Goal: Information Seeking & Learning: Check status

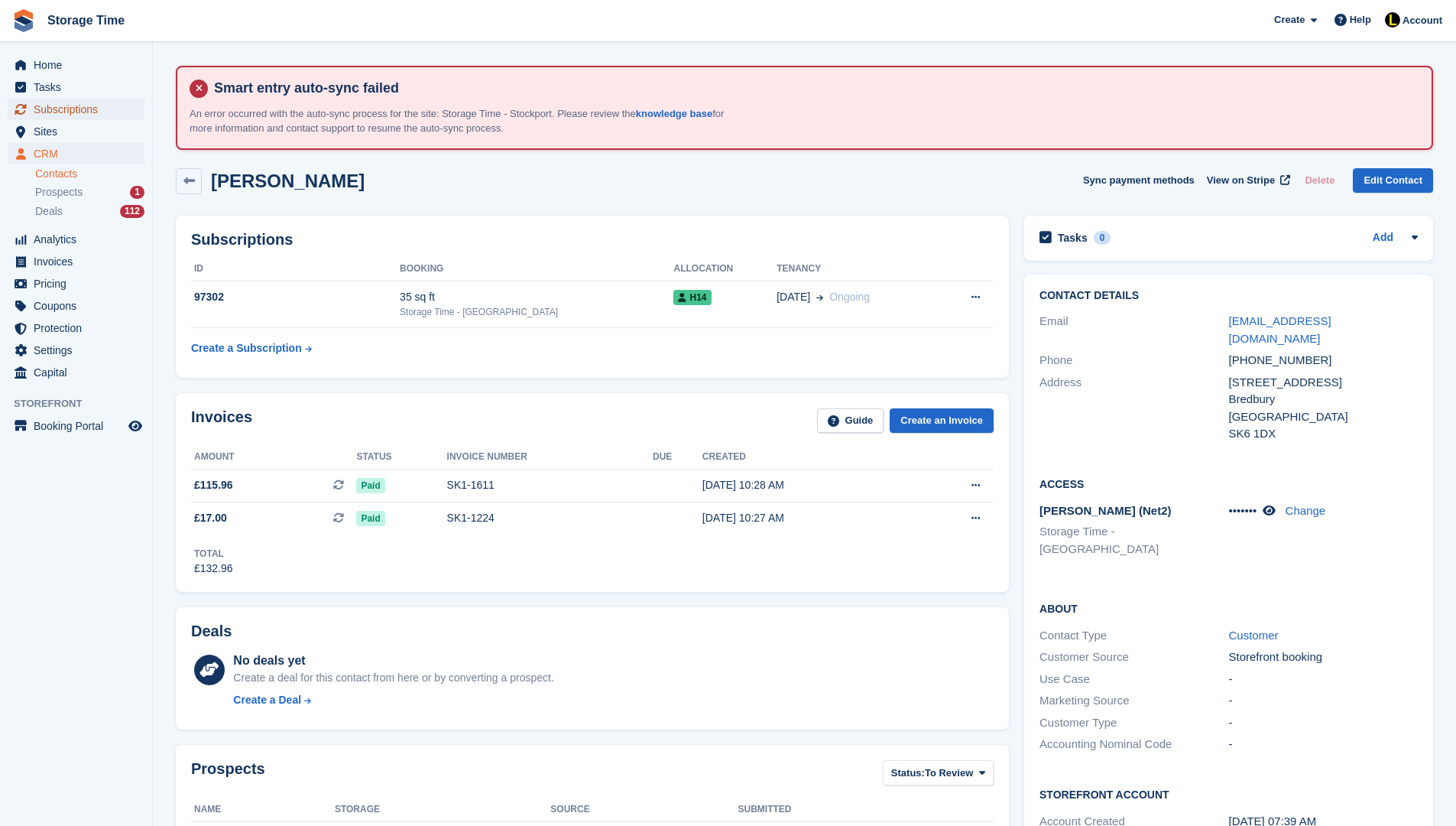
click at [80, 109] on span "Subscriptions" at bounding box center [79, 109] width 92 height 21
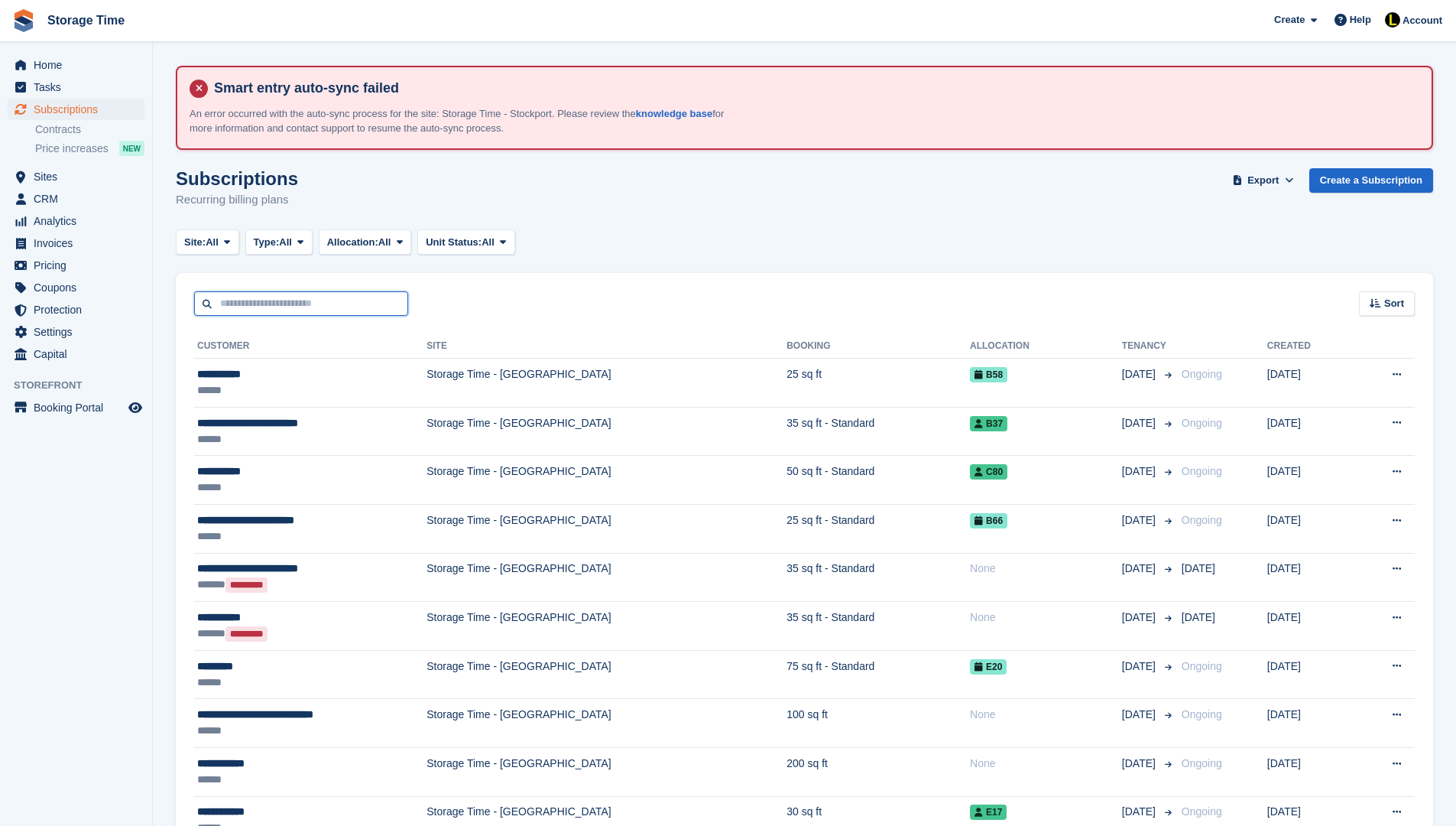
click at [326, 297] on input "text" at bounding box center [301, 304] width 214 height 25
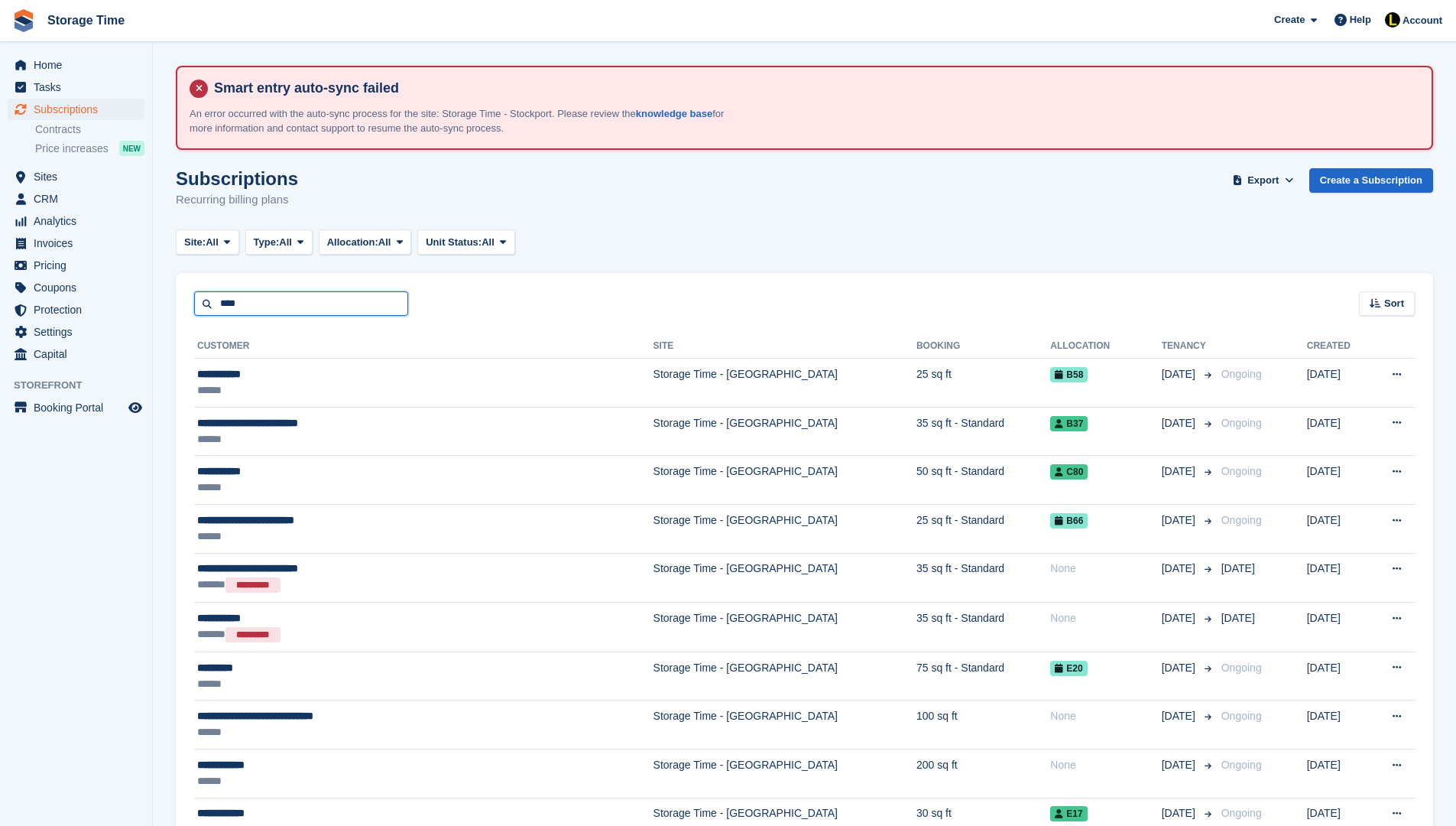
type input "****"
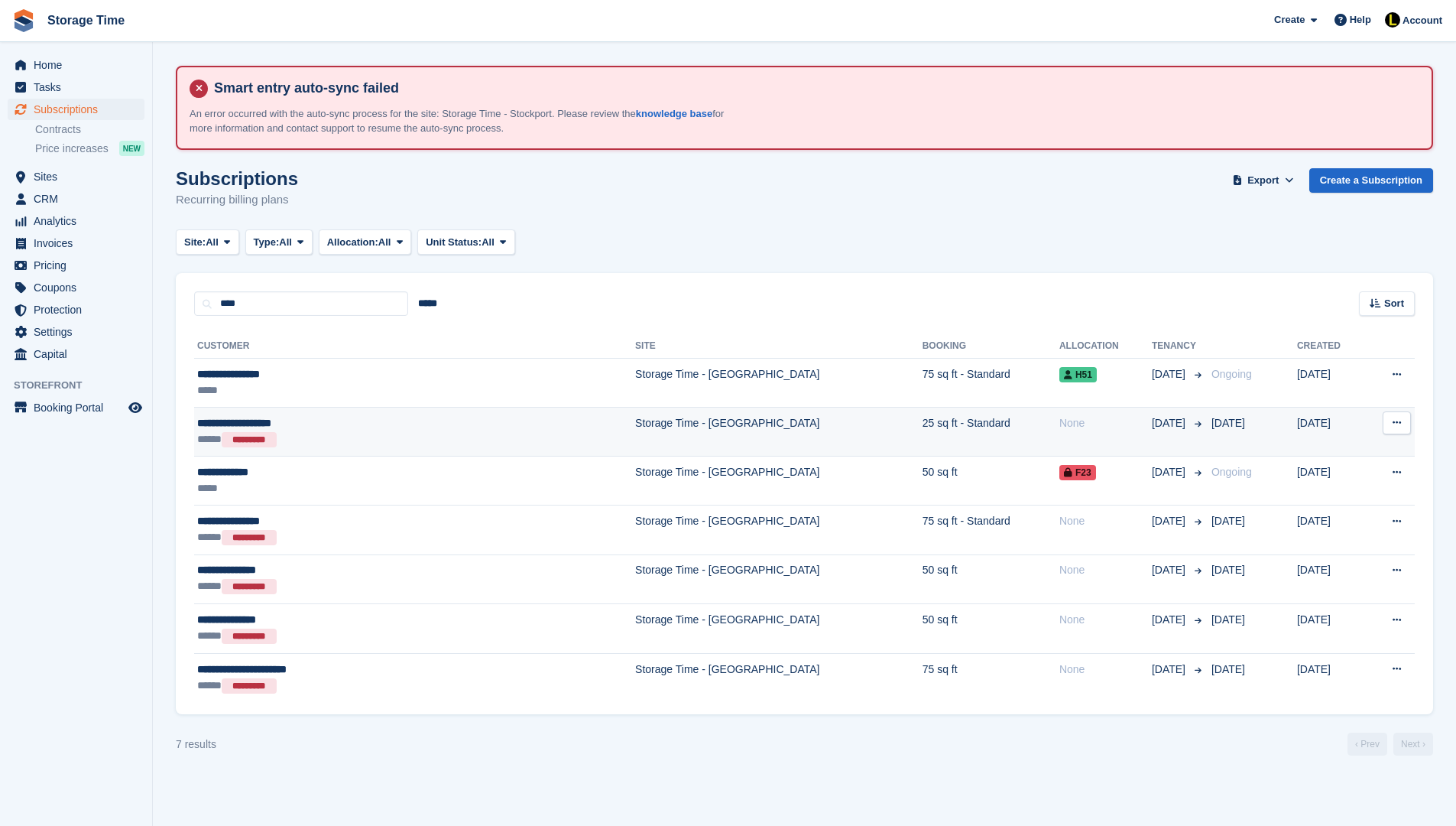
click at [358, 439] on div "***** *********" at bounding box center [338, 439] width 281 height 17
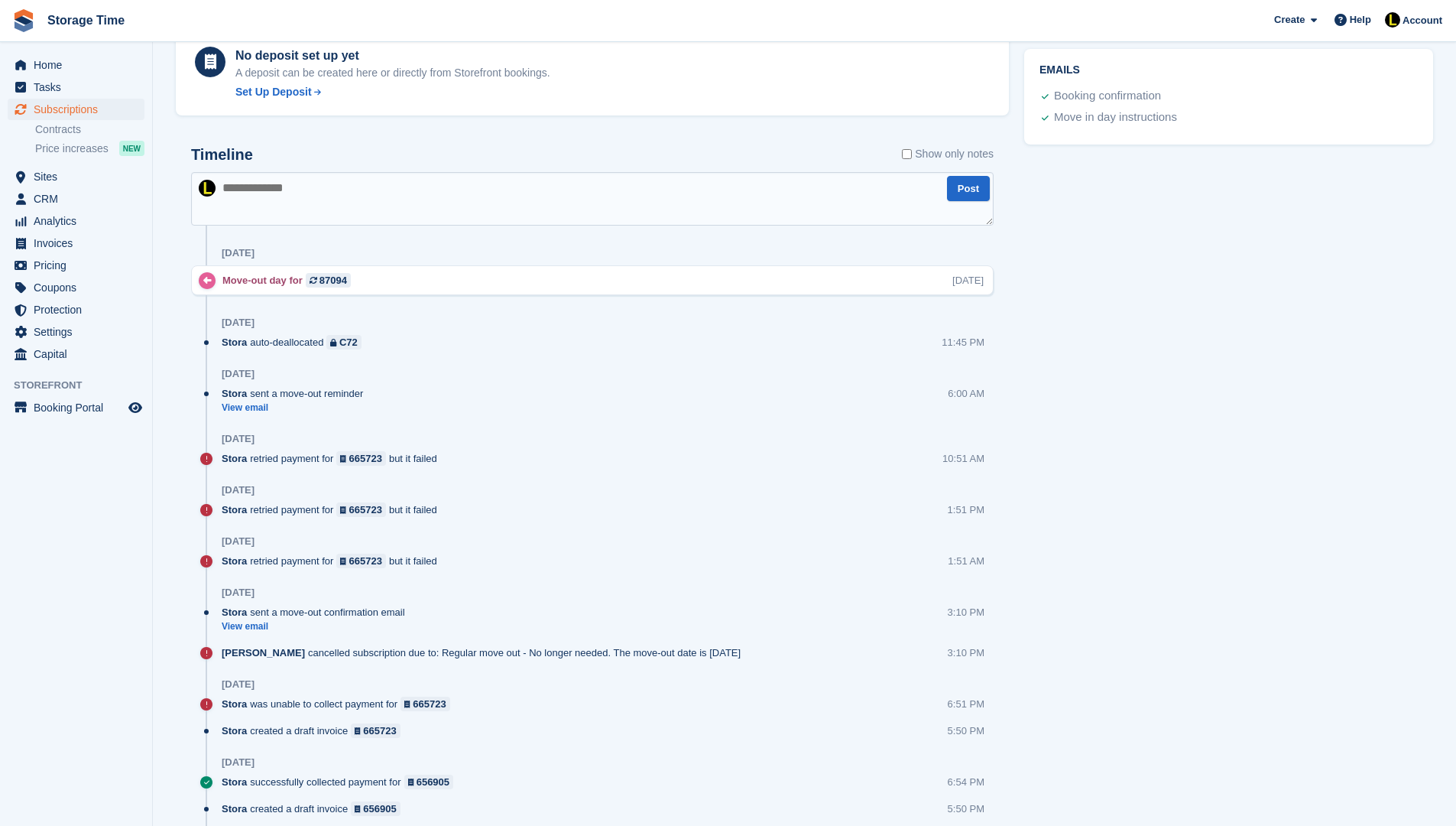
scroll to position [918, 0]
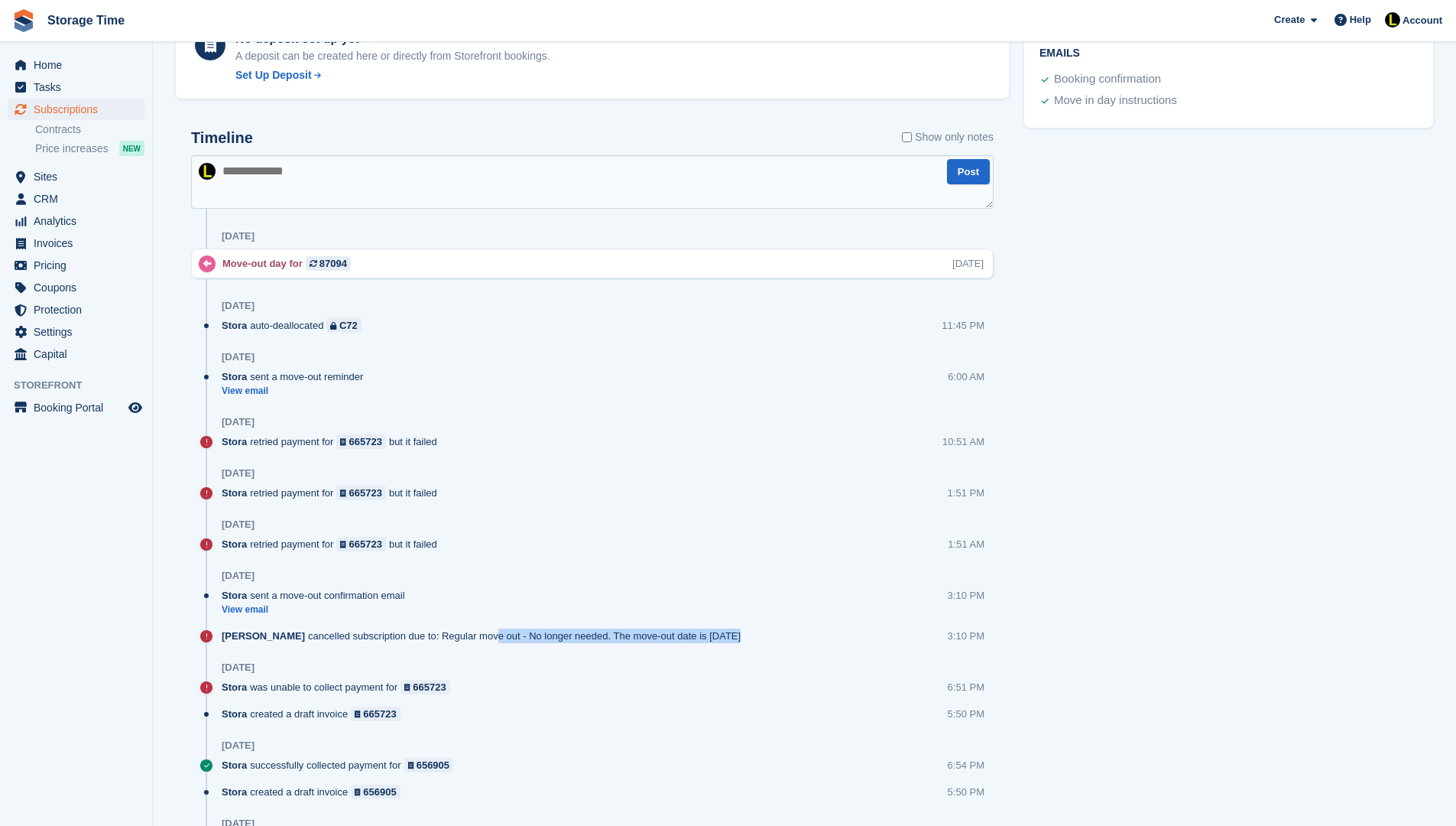
drag, startPoint x: 247, startPoint y: 651, endPoint x: 474, endPoint y: 635, distance: 227.6
click at [475, 636] on div "Zain Sarwar cancelled subscription due to: Regular move out - No longer needed.…" at bounding box center [607, 641] width 772 height 27
click at [770, 637] on div "Zain Sarwar cancelled subscription due to: Regular move out - No longer needed.…" at bounding box center [607, 641] width 772 height 27
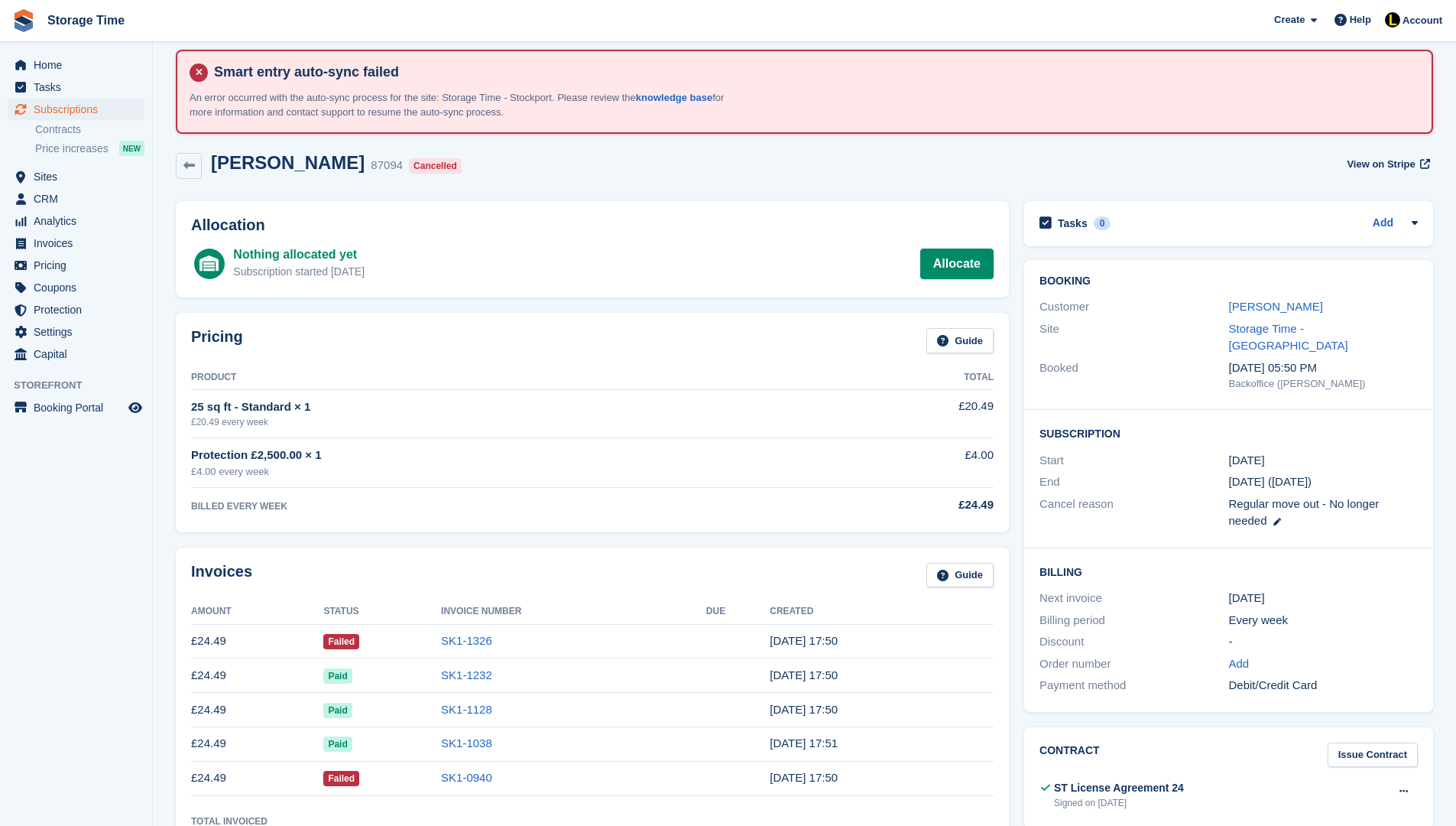
scroll to position [0, 0]
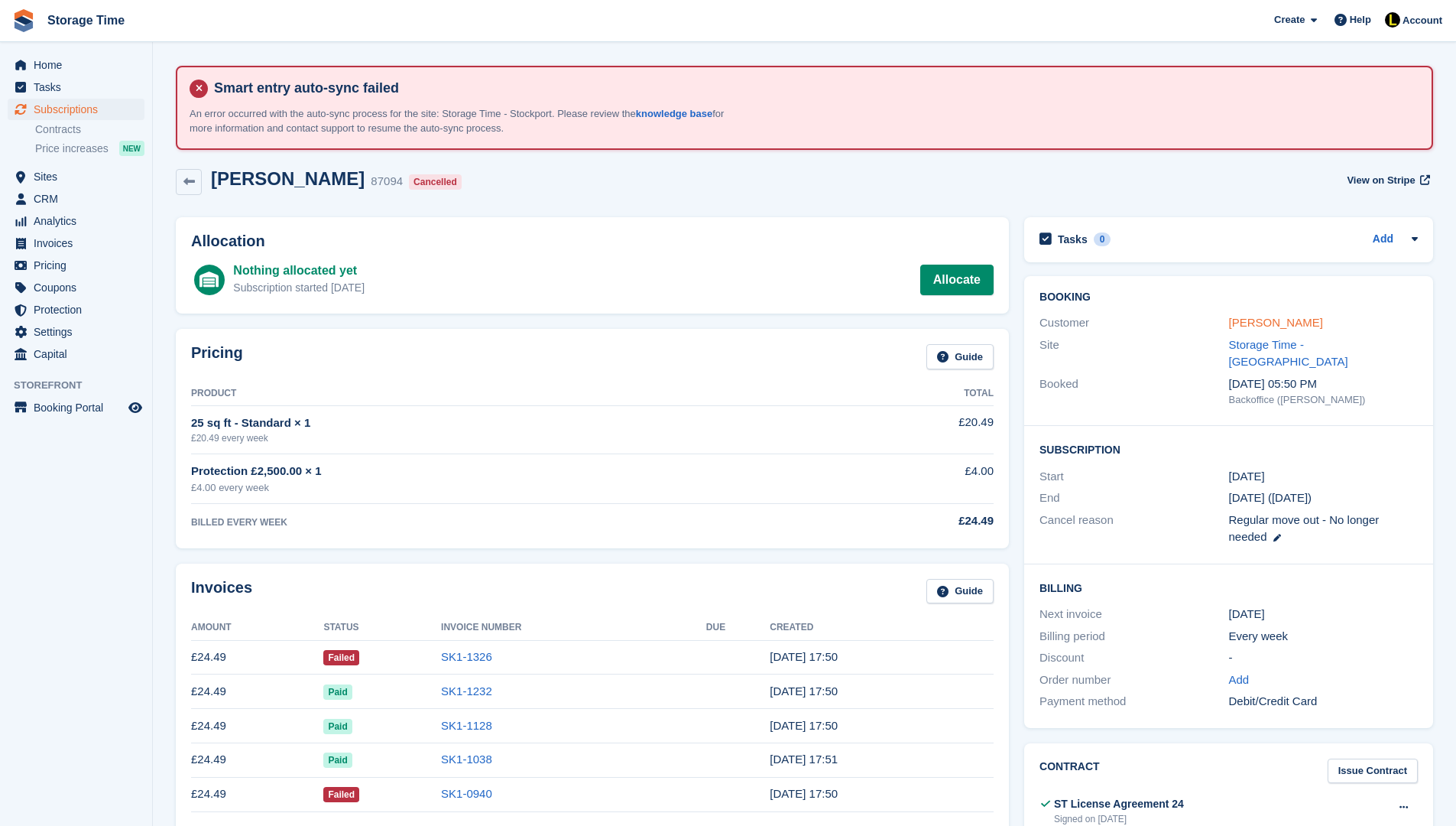
click at [1256, 317] on link "Alex Christ Odoulou" at bounding box center [1277, 322] width 94 height 13
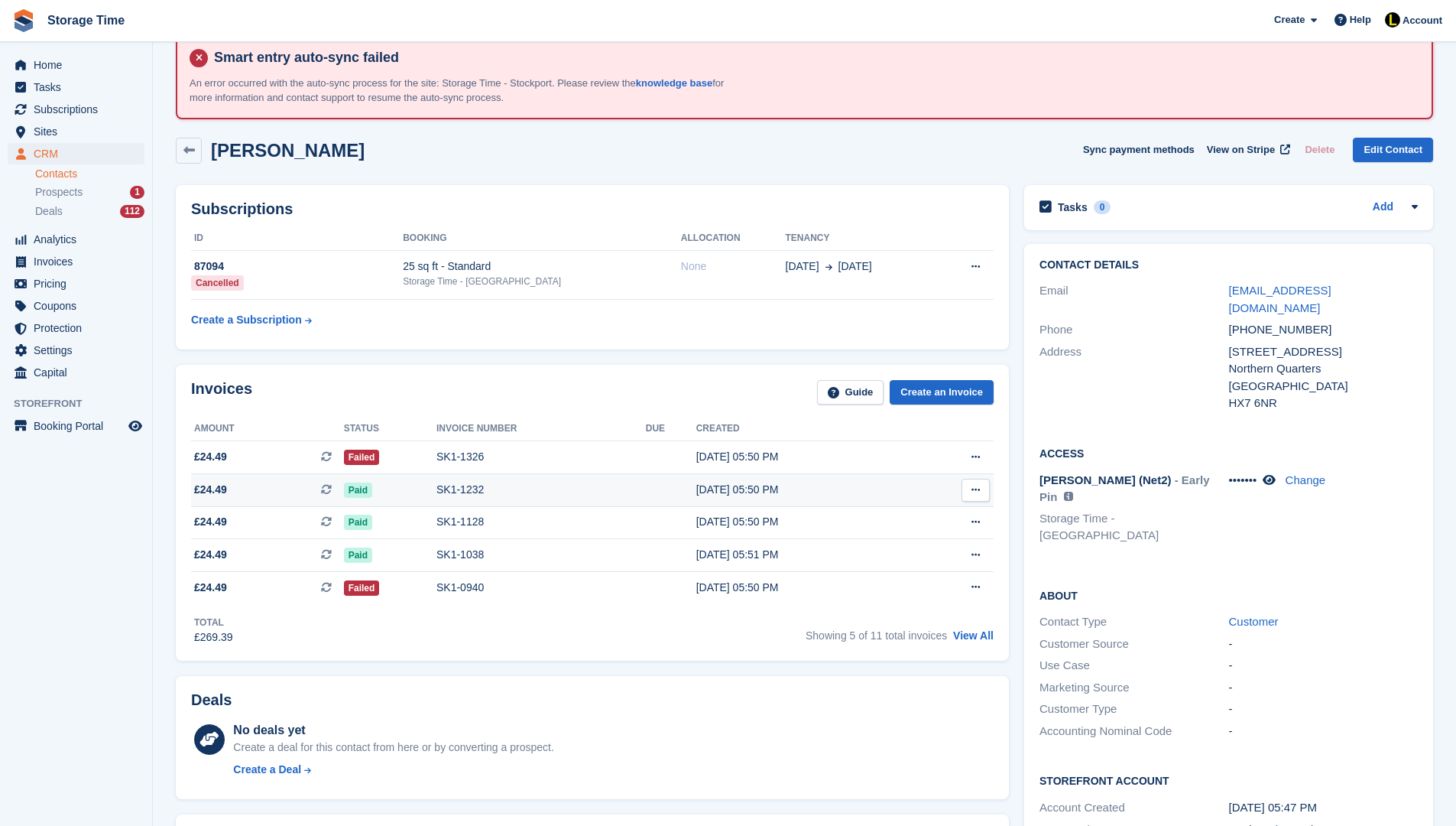
scroll to position [61, 0]
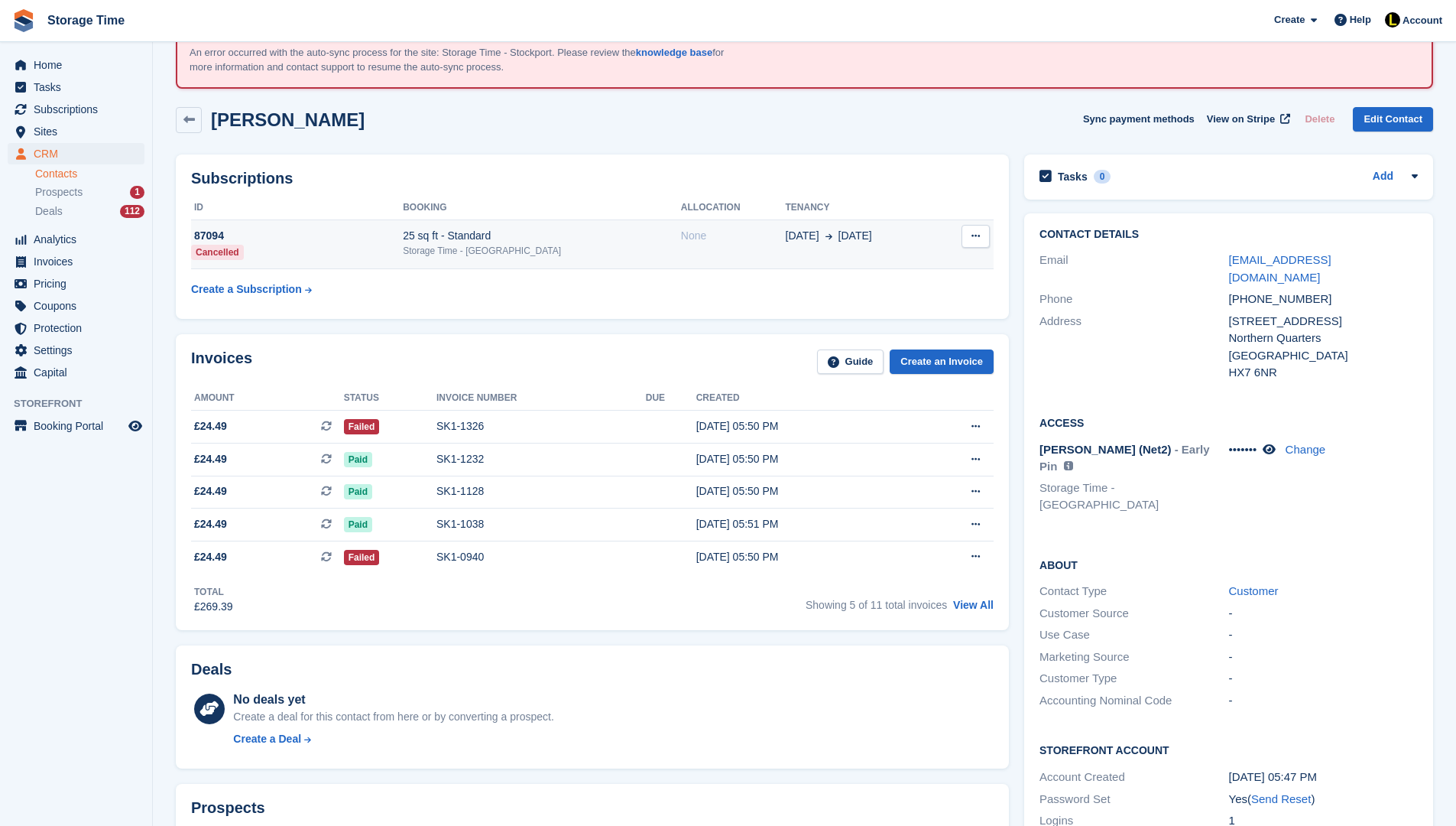
click at [384, 232] on div "87094" at bounding box center [297, 235] width 212 height 16
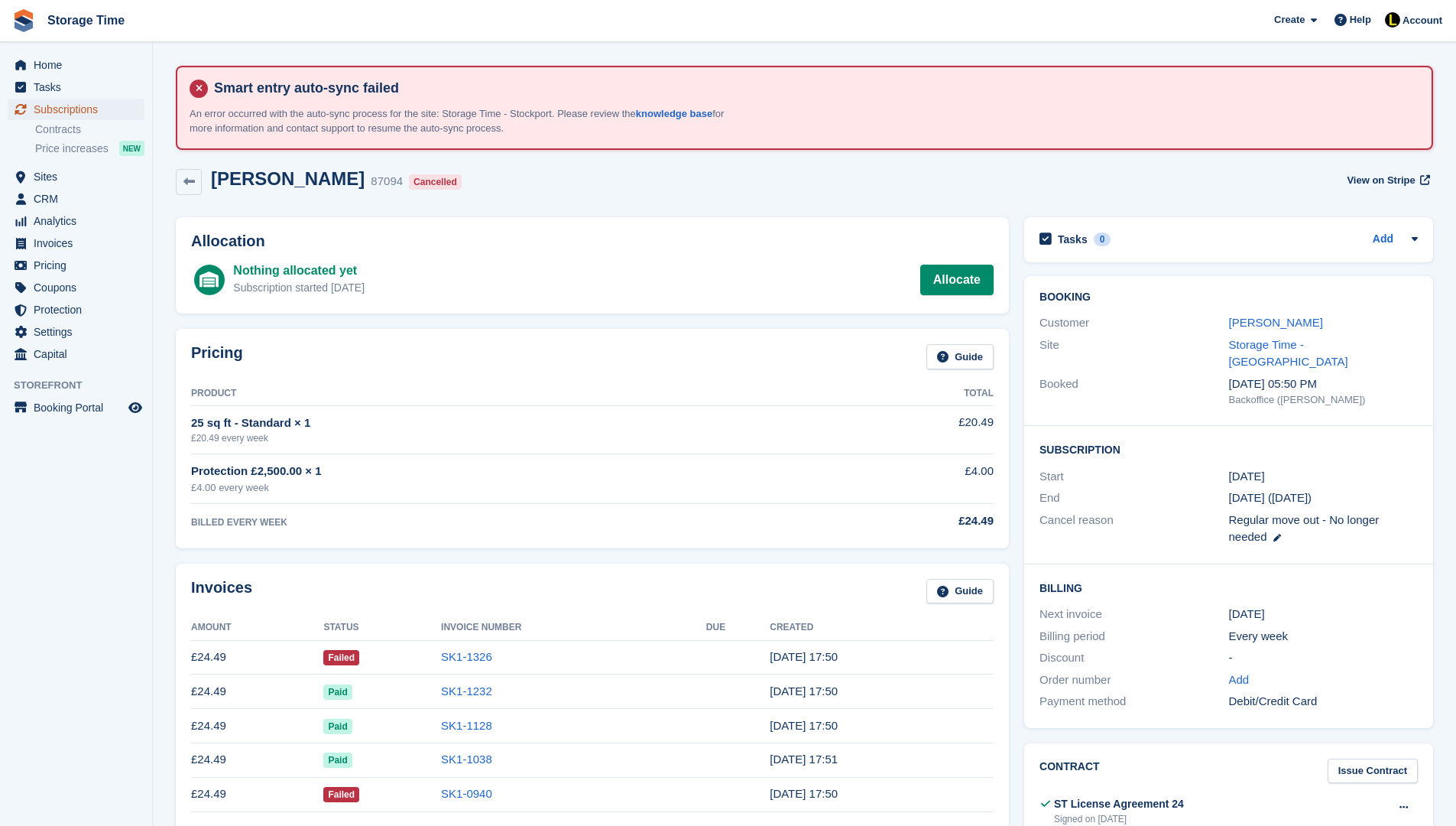
click at [94, 114] on span "Subscriptions" at bounding box center [79, 109] width 92 height 21
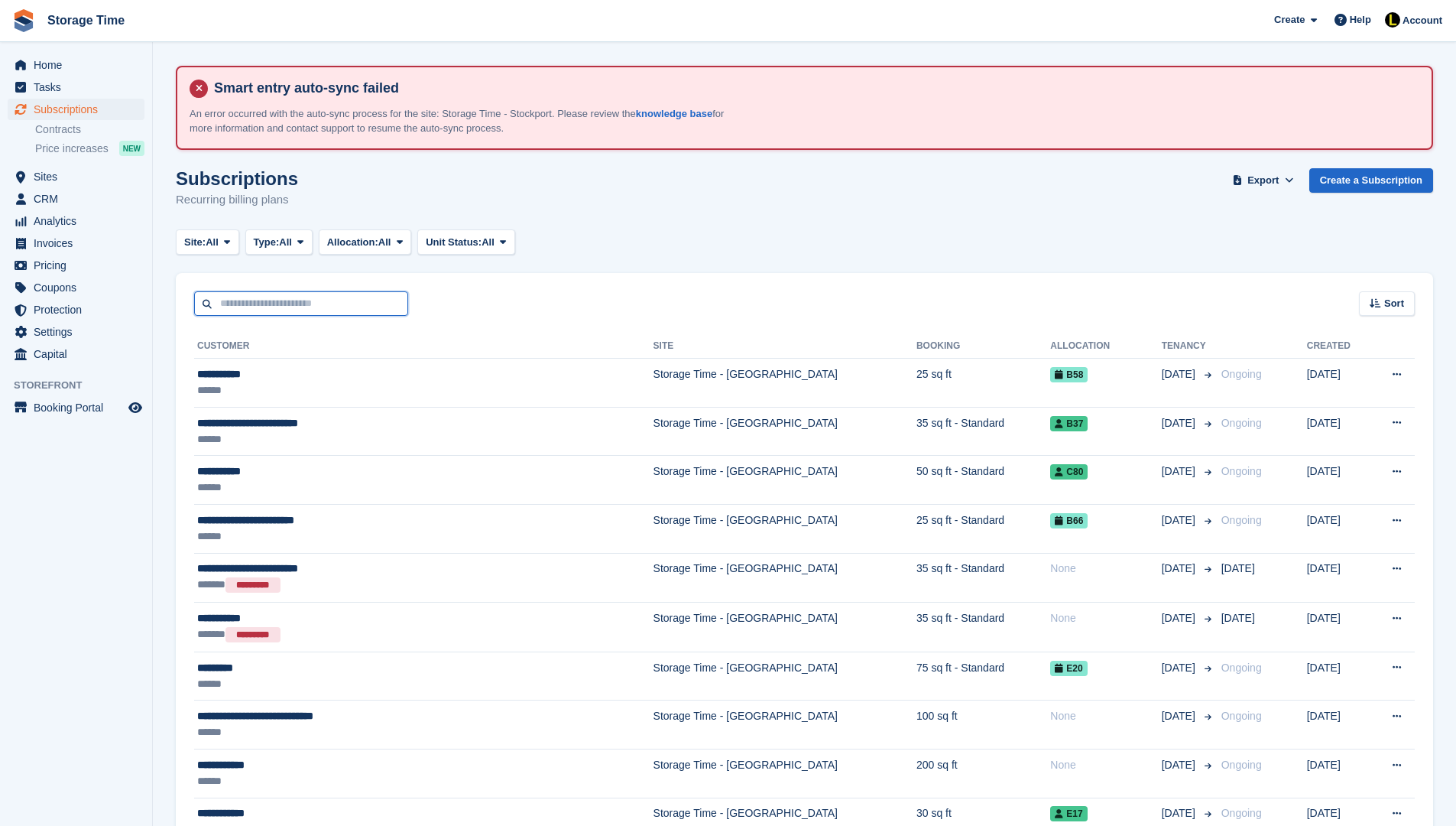
click at [338, 313] on input "text" at bounding box center [301, 304] width 214 height 25
type input "******"
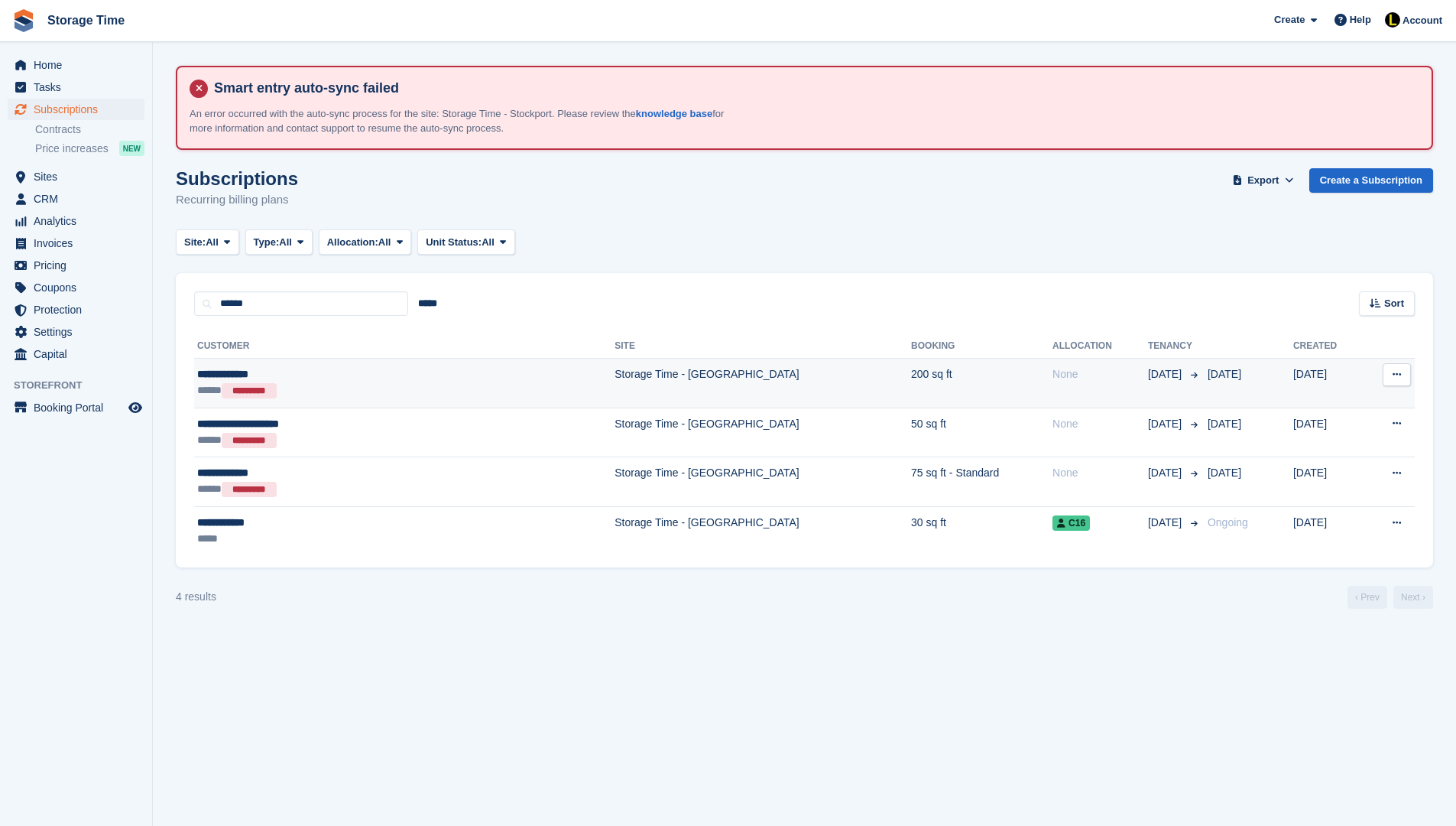
click at [404, 390] on div "***** *********" at bounding box center [327, 390] width 259 height 17
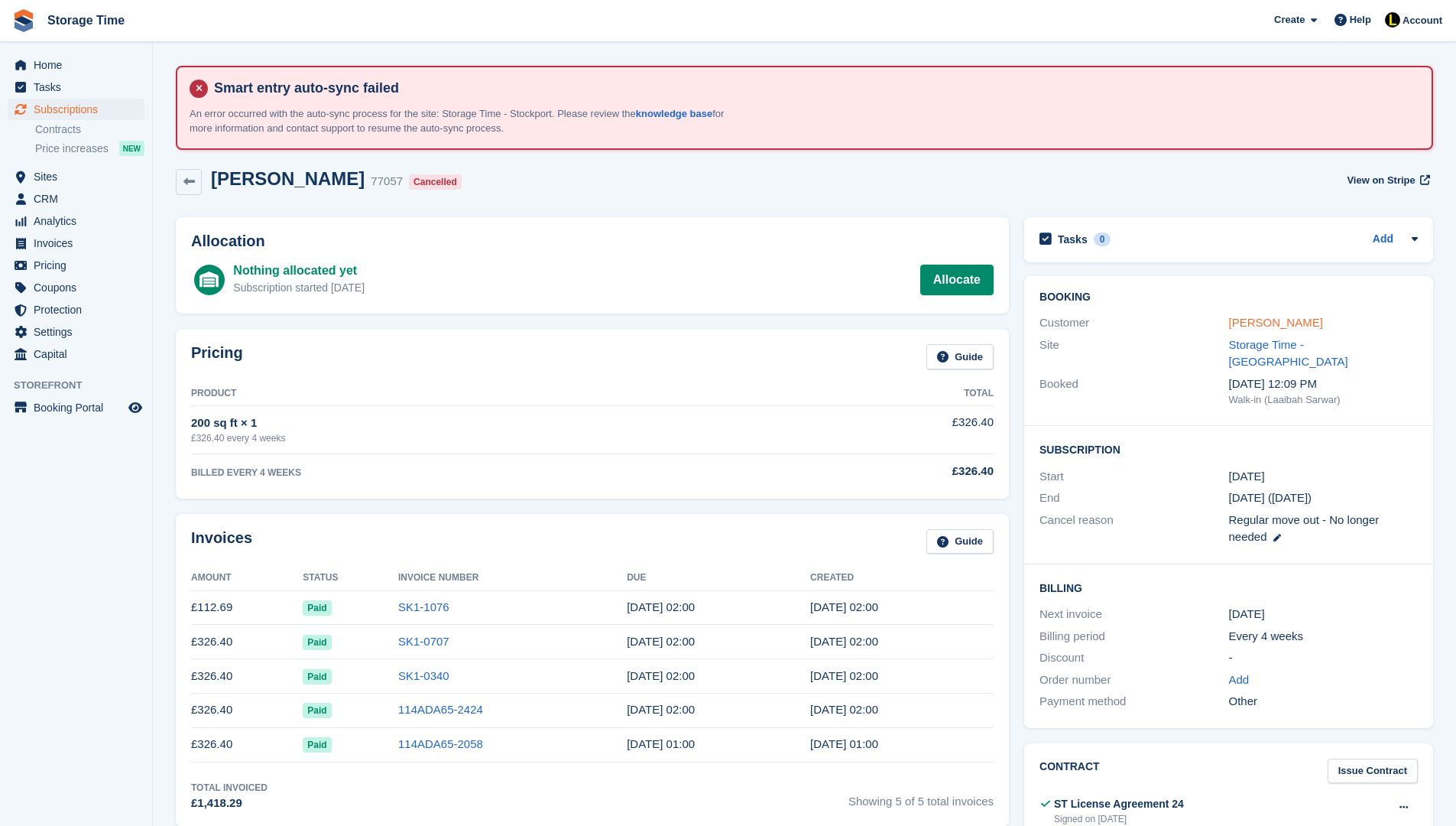
click at [1252, 320] on link "[PERSON_NAME]" at bounding box center [1277, 322] width 94 height 13
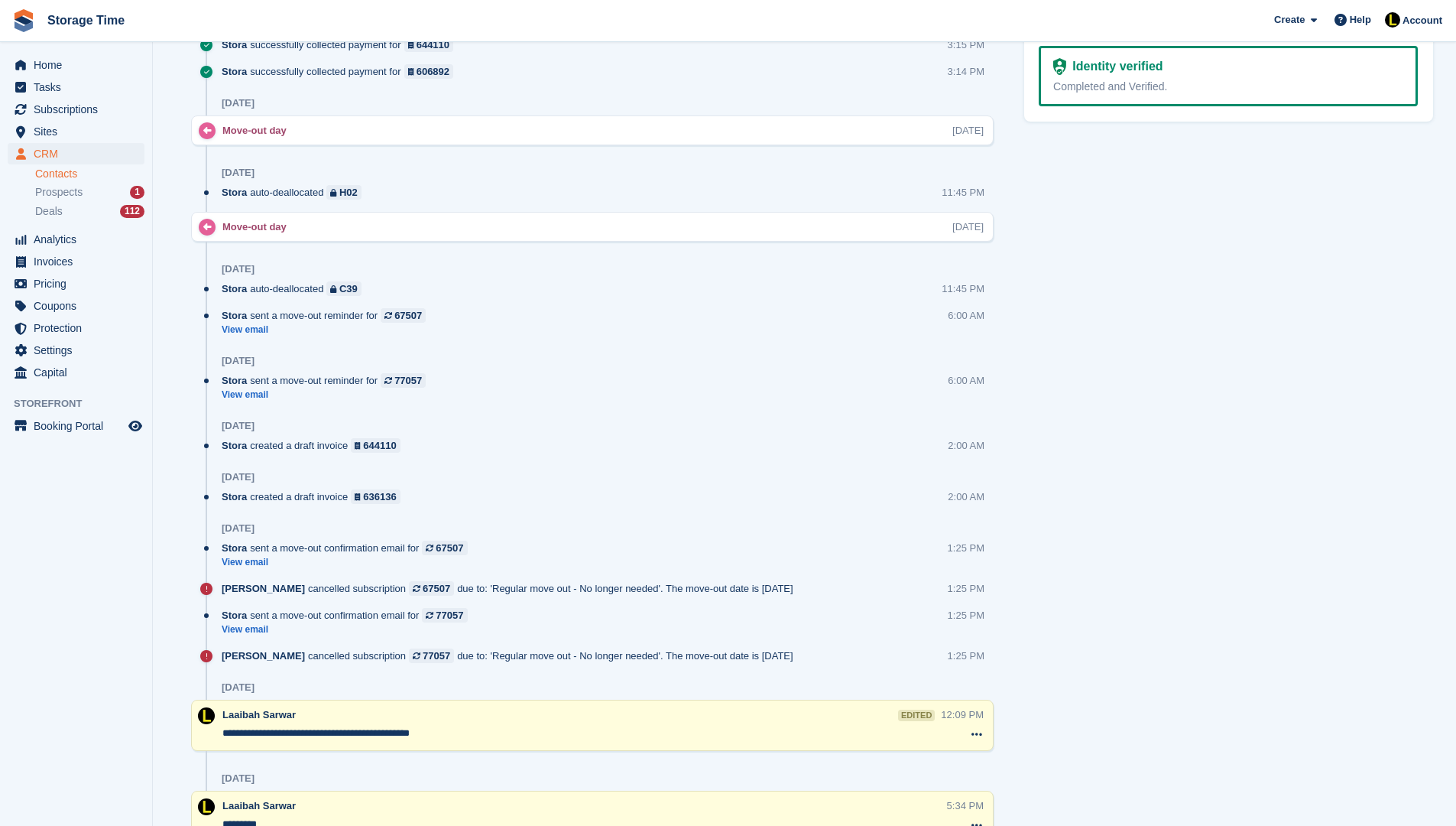
scroll to position [1315, 0]
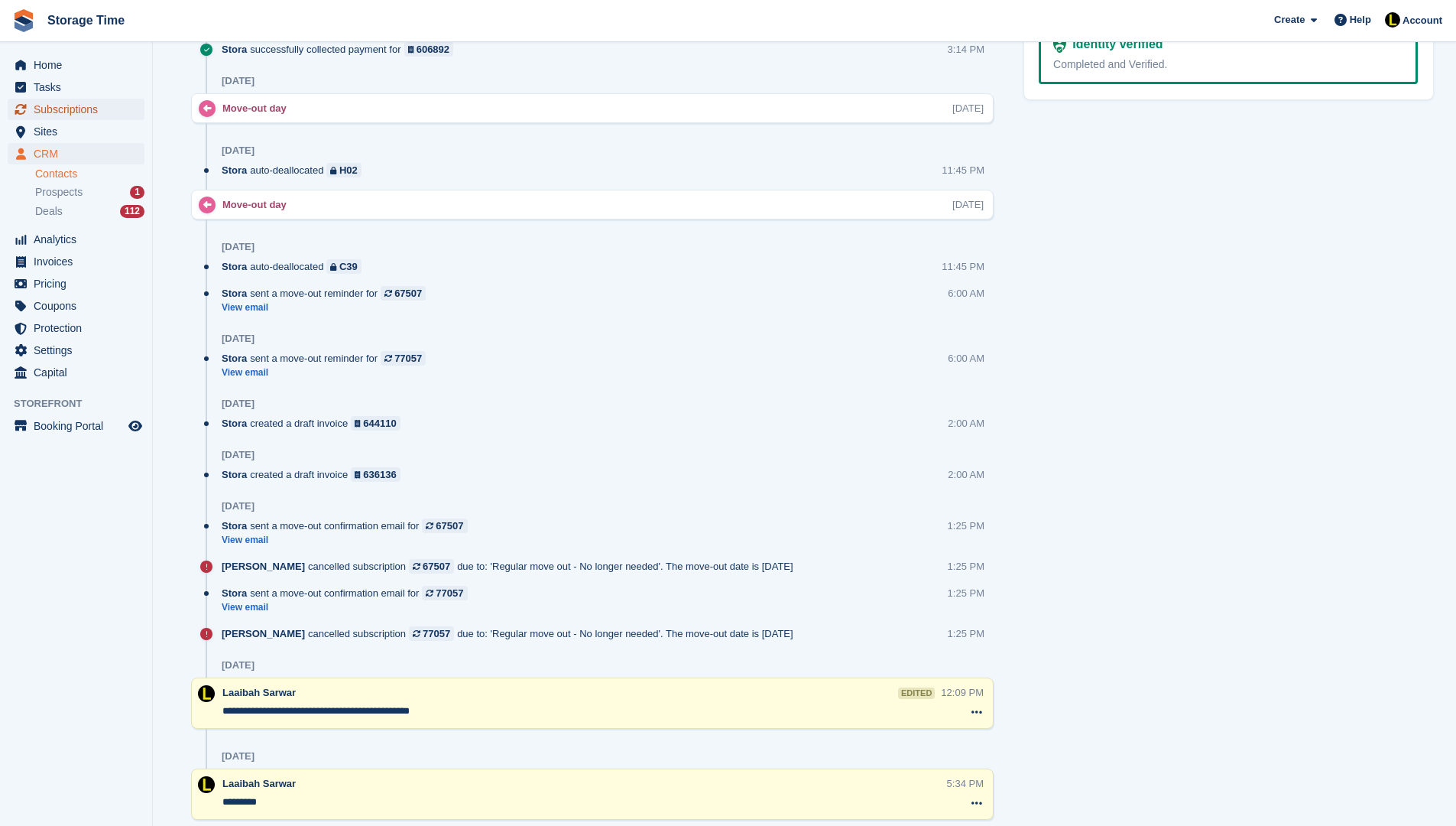
click at [91, 115] on span "Subscriptions" at bounding box center [79, 109] width 92 height 21
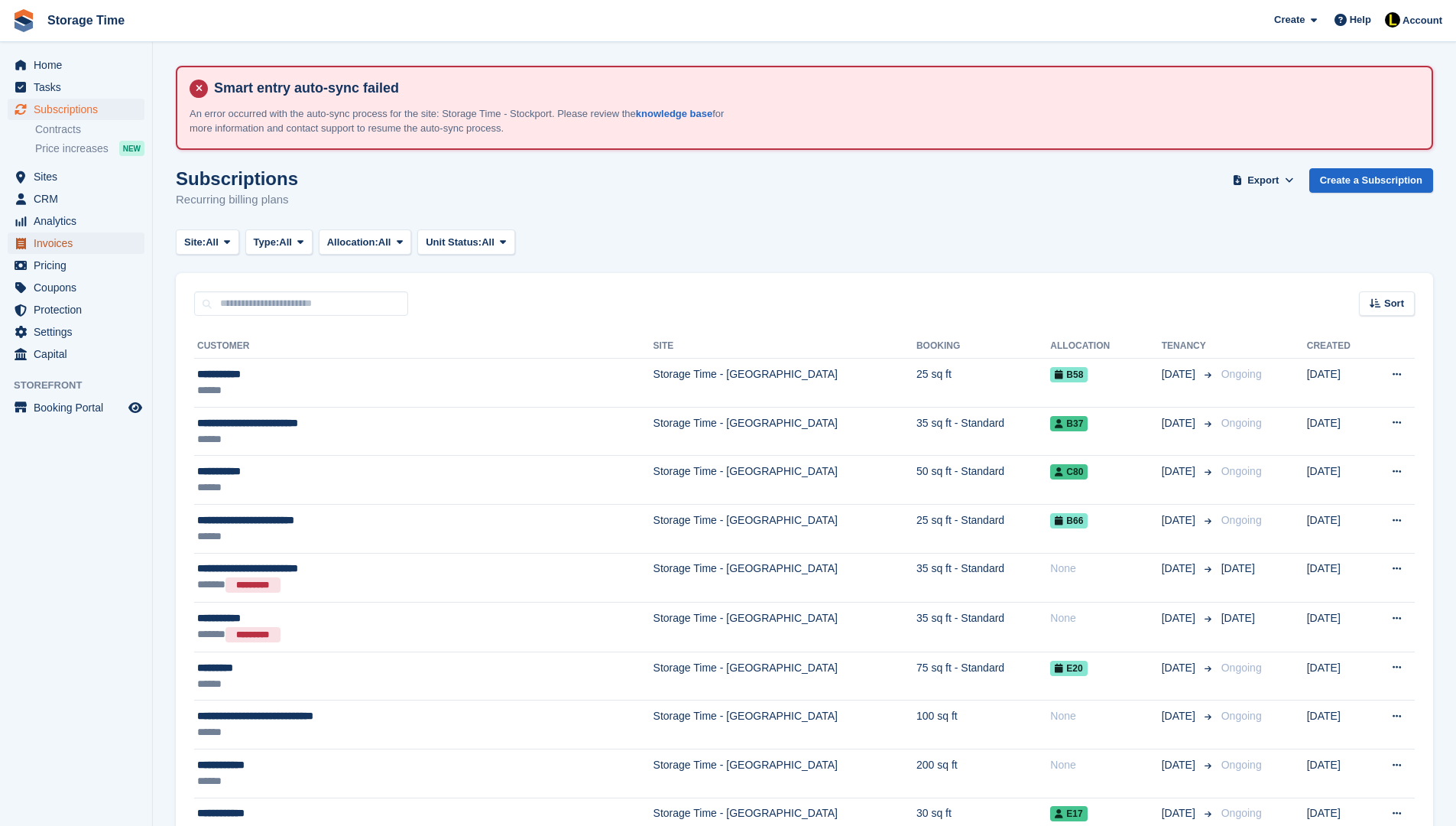
click at [62, 242] on span "Invoices" at bounding box center [79, 243] width 92 height 21
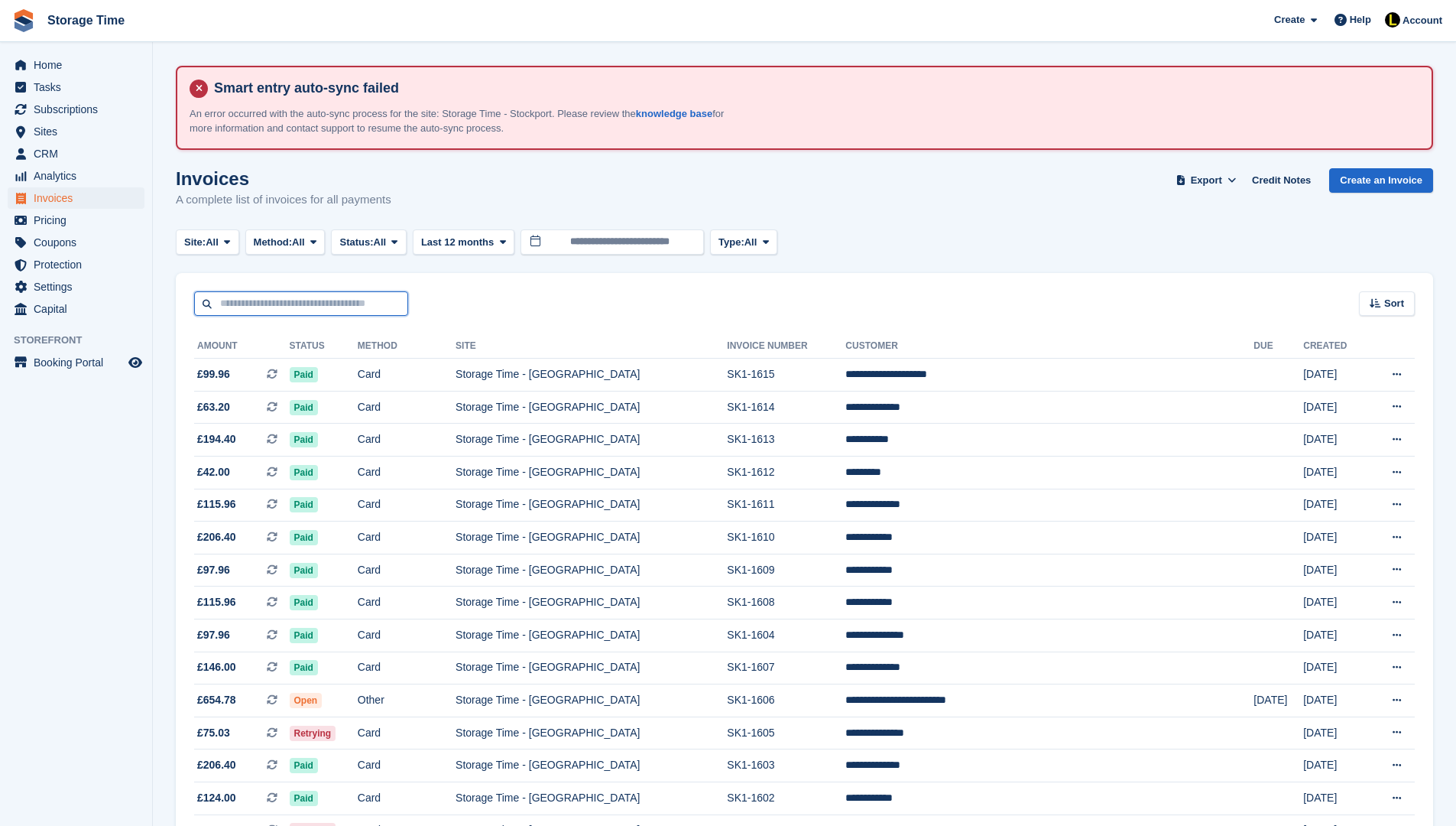
click at [334, 309] on input "text" at bounding box center [301, 304] width 214 height 25
type input "******"
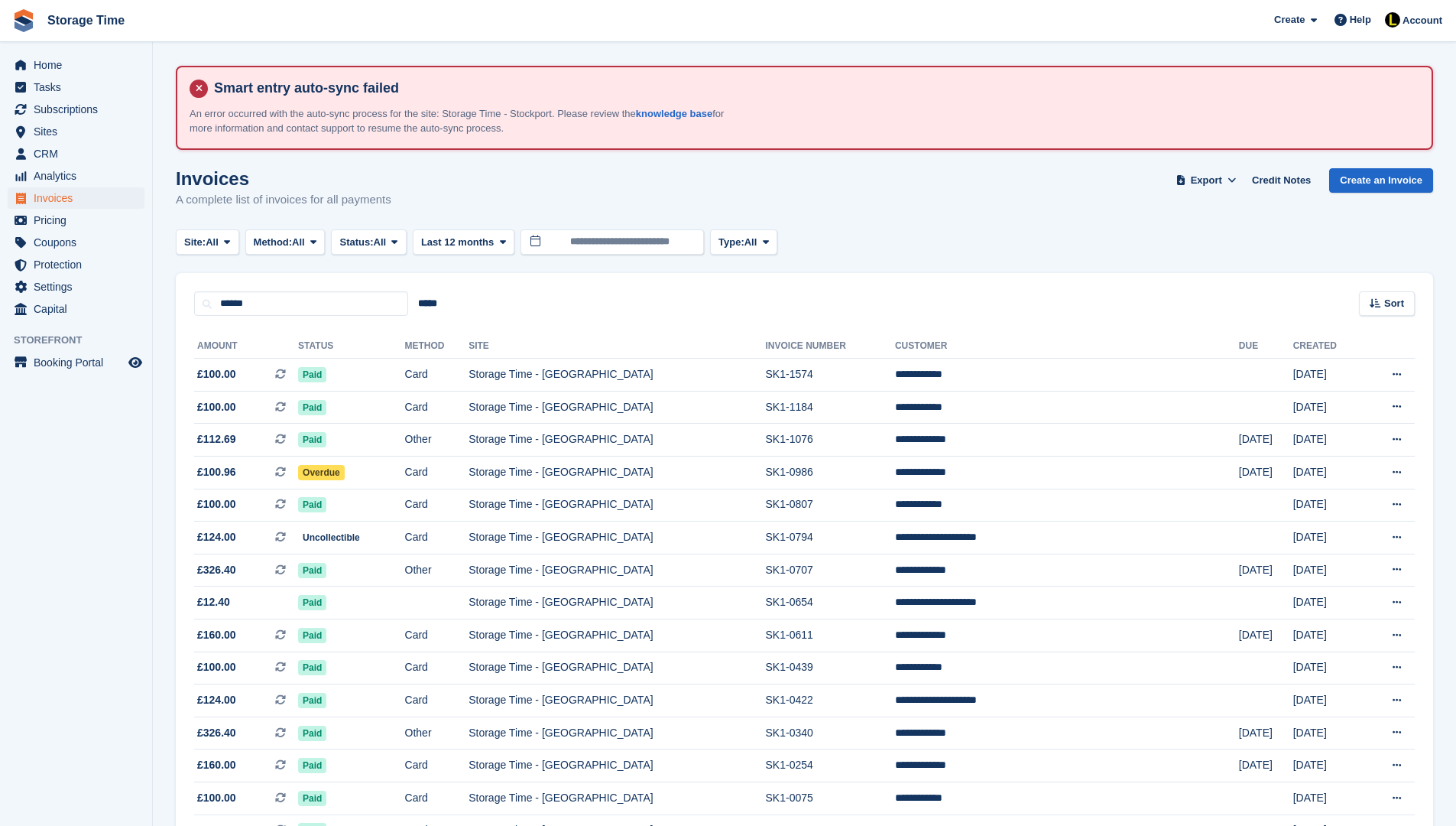
click at [1455, 284] on html "Storage Time Create Subscription Invoice Contact Deal Discount Page Help Chat S…" at bounding box center [728, 413] width 1456 height 826
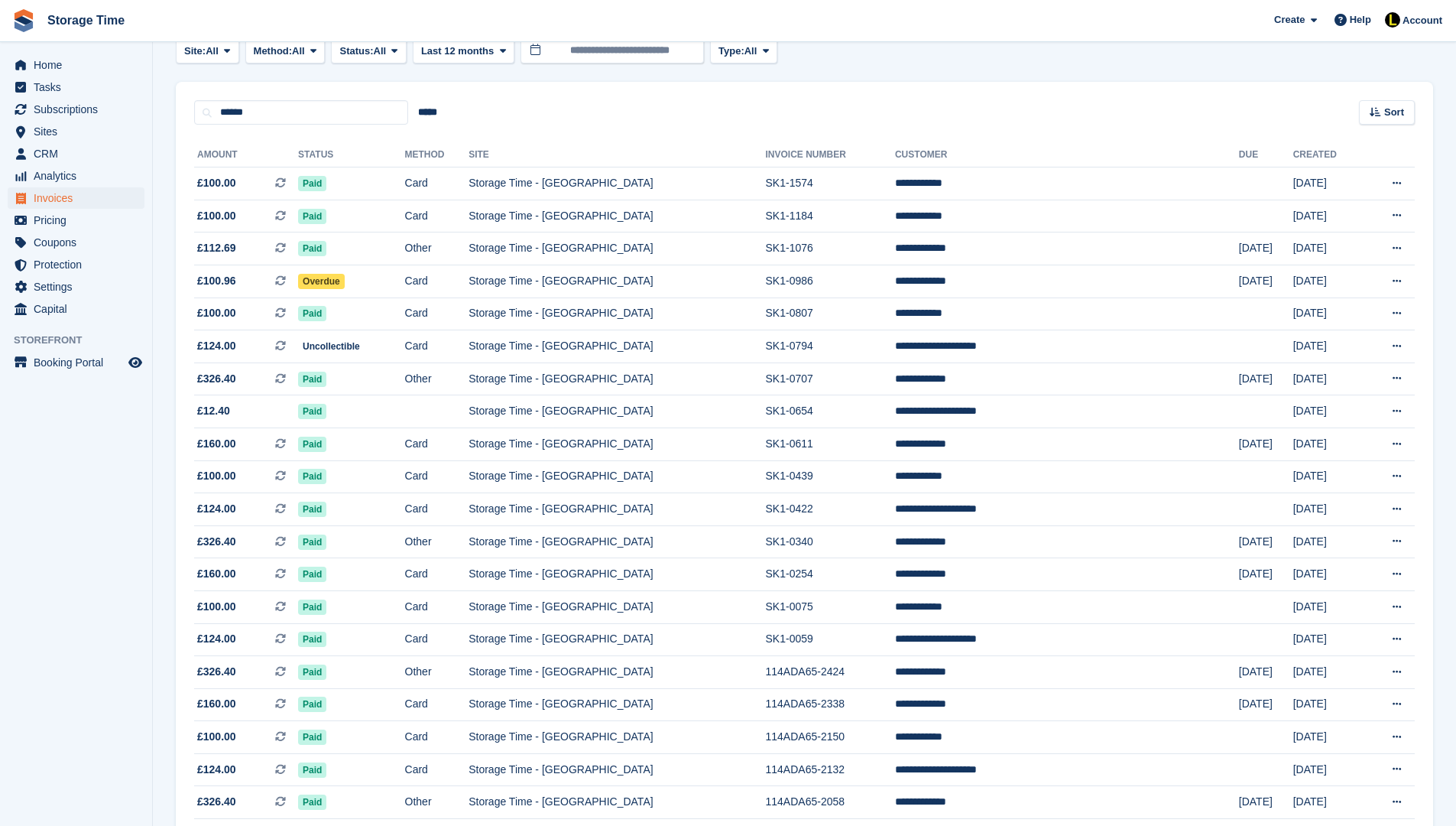
scroll to position [118, 0]
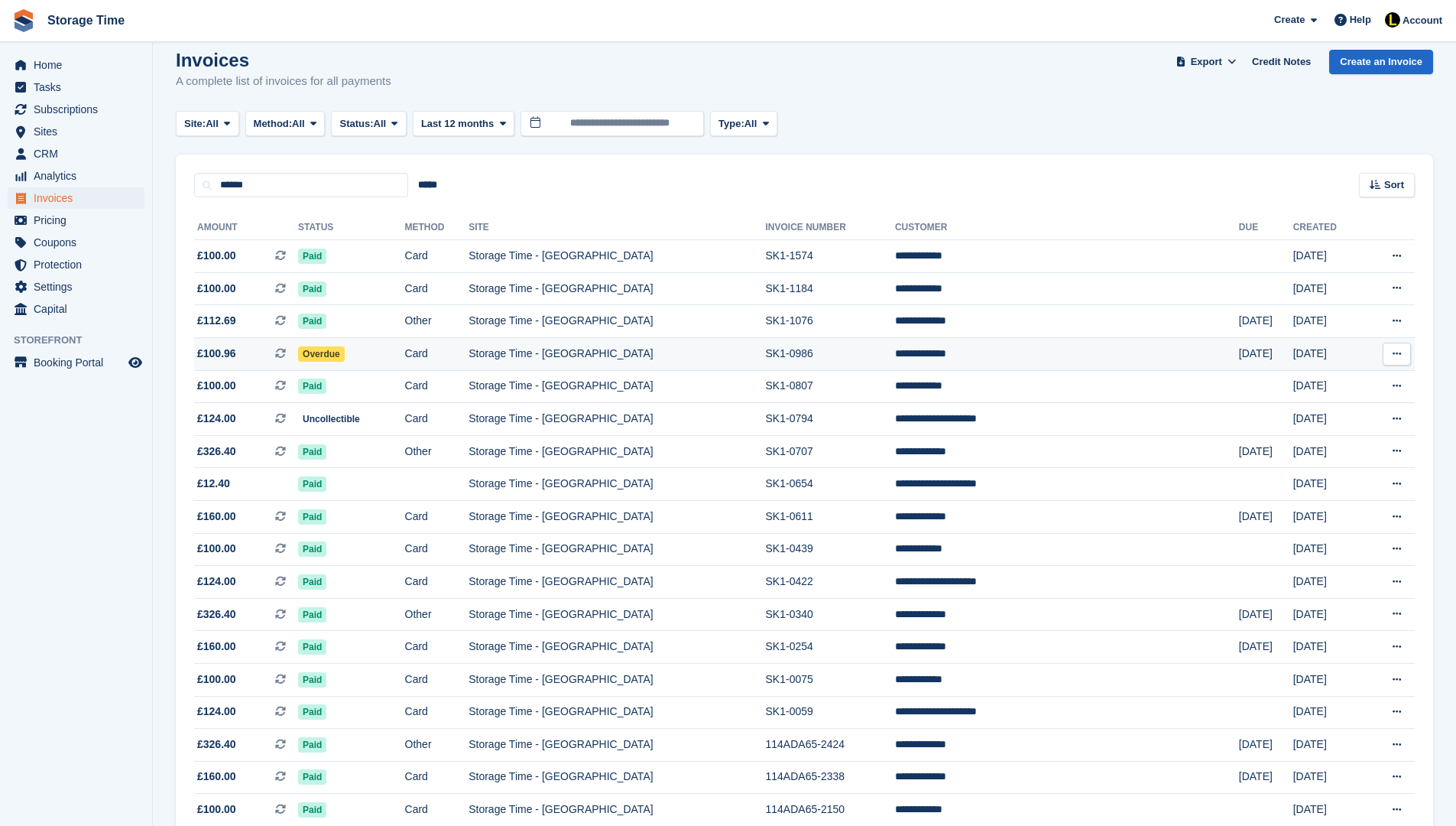
click at [717, 361] on td "Storage Time - [GEOGRAPHIC_DATA]" at bounding box center [617, 354] width 296 height 33
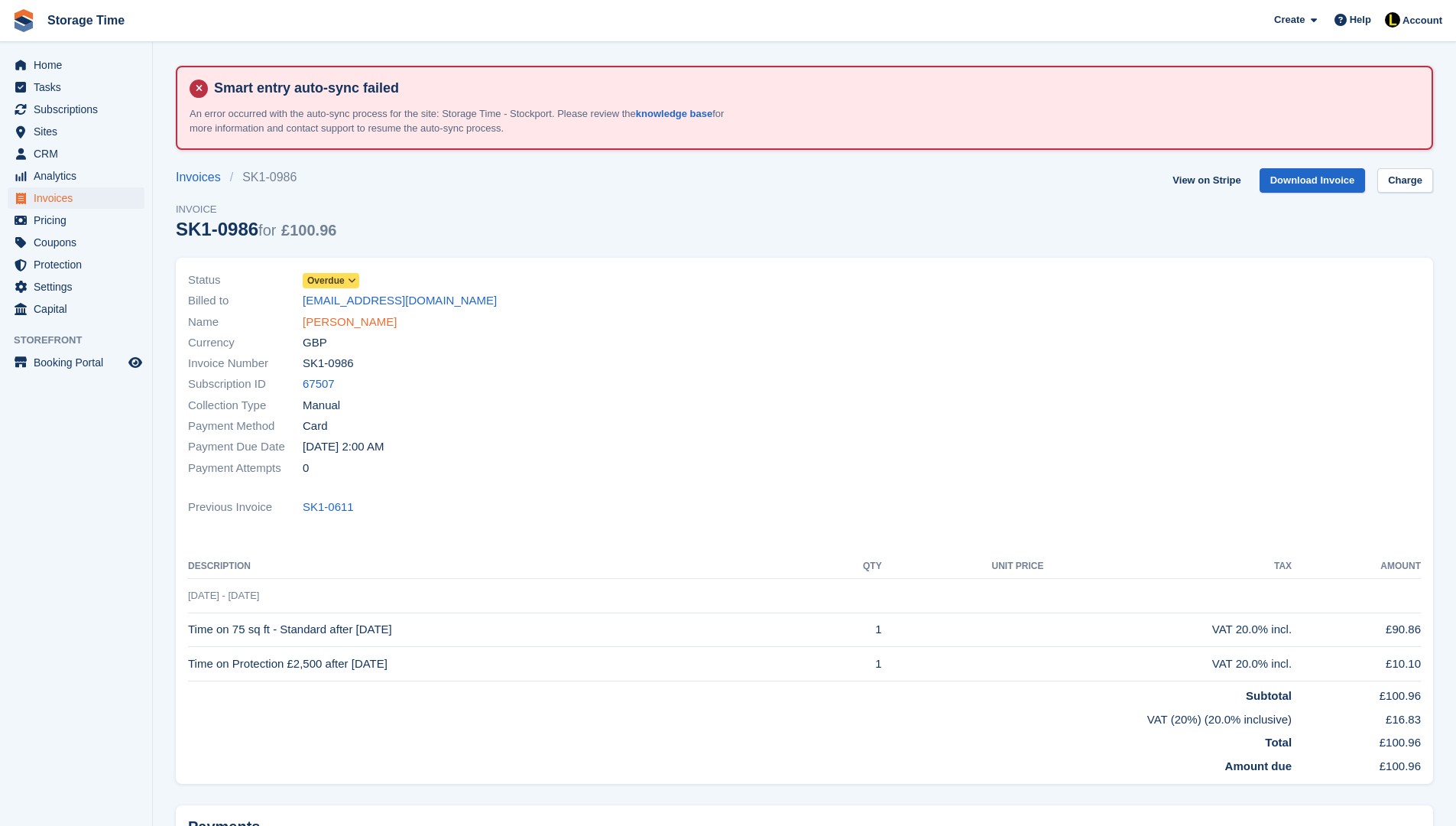
click at [352, 325] on link "[PERSON_NAME]" at bounding box center [350, 322] width 94 height 18
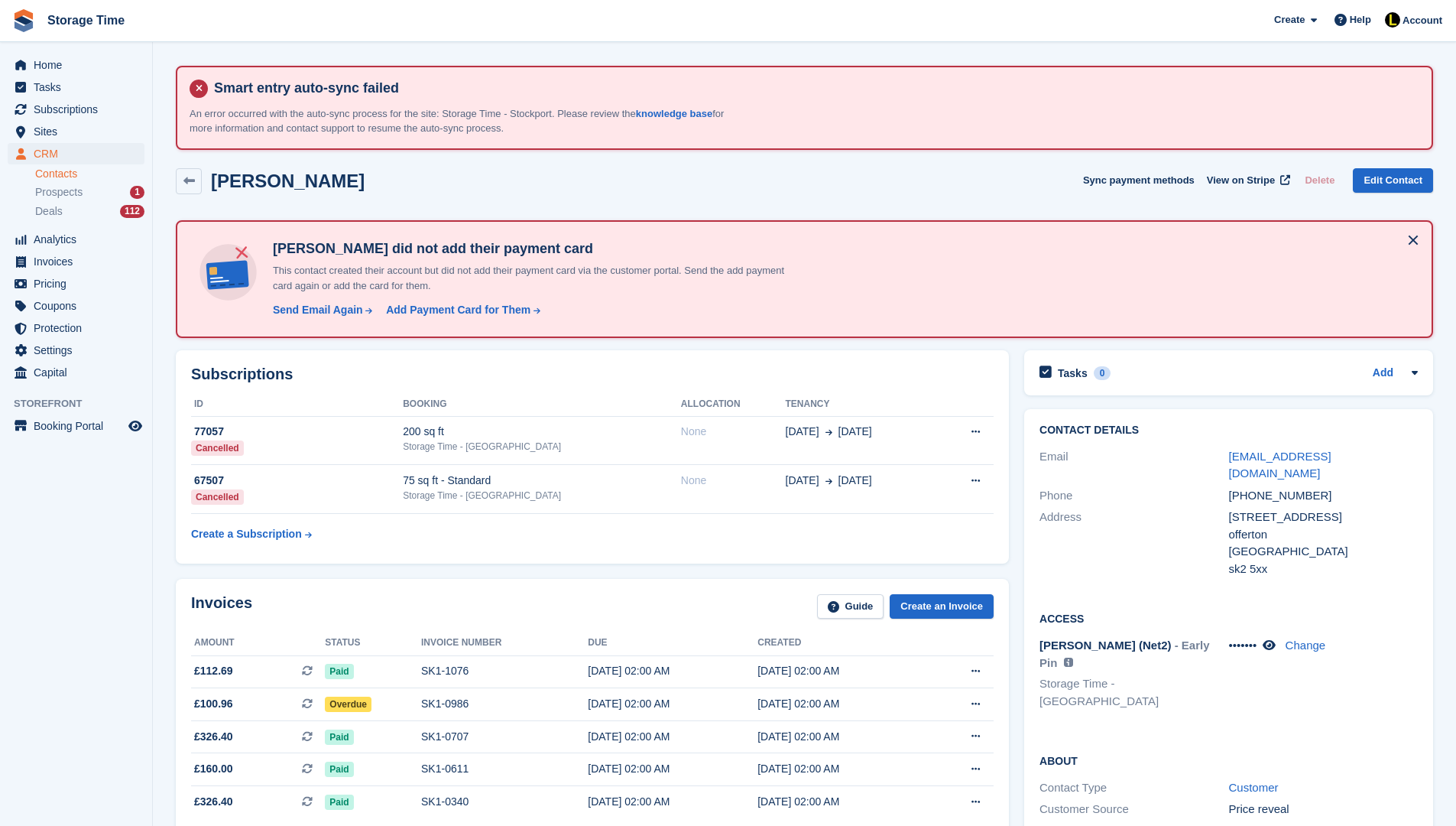
click at [349, 325] on div "Louise Newton did not add their payment card This contact created their account…" at bounding box center [805, 279] width 1257 height 118
click at [466, 716] on td "SK1-0986" at bounding box center [505, 705] width 167 height 33
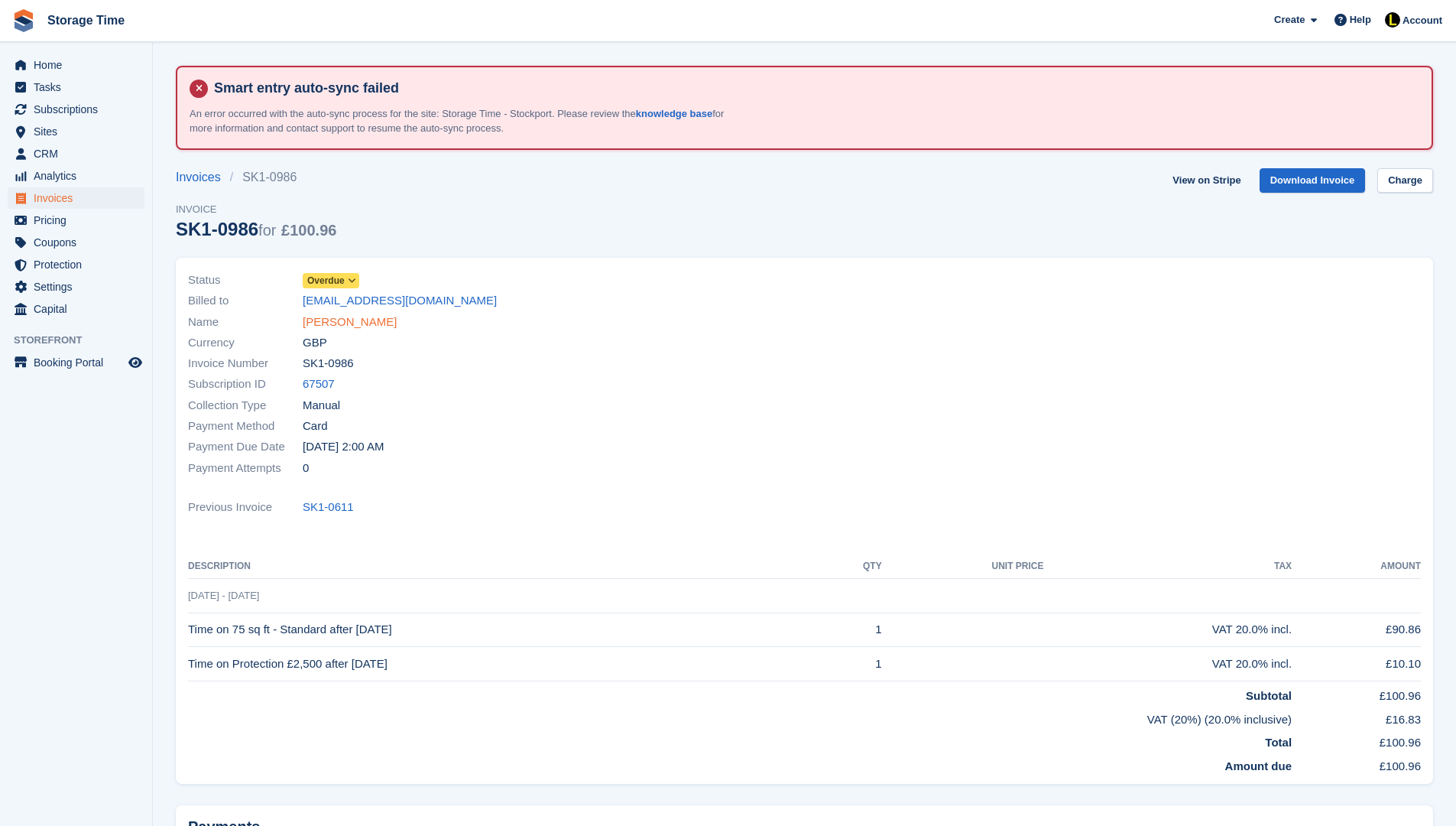
click at [330, 323] on link "[PERSON_NAME]" at bounding box center [350, 322] width 94 height 18
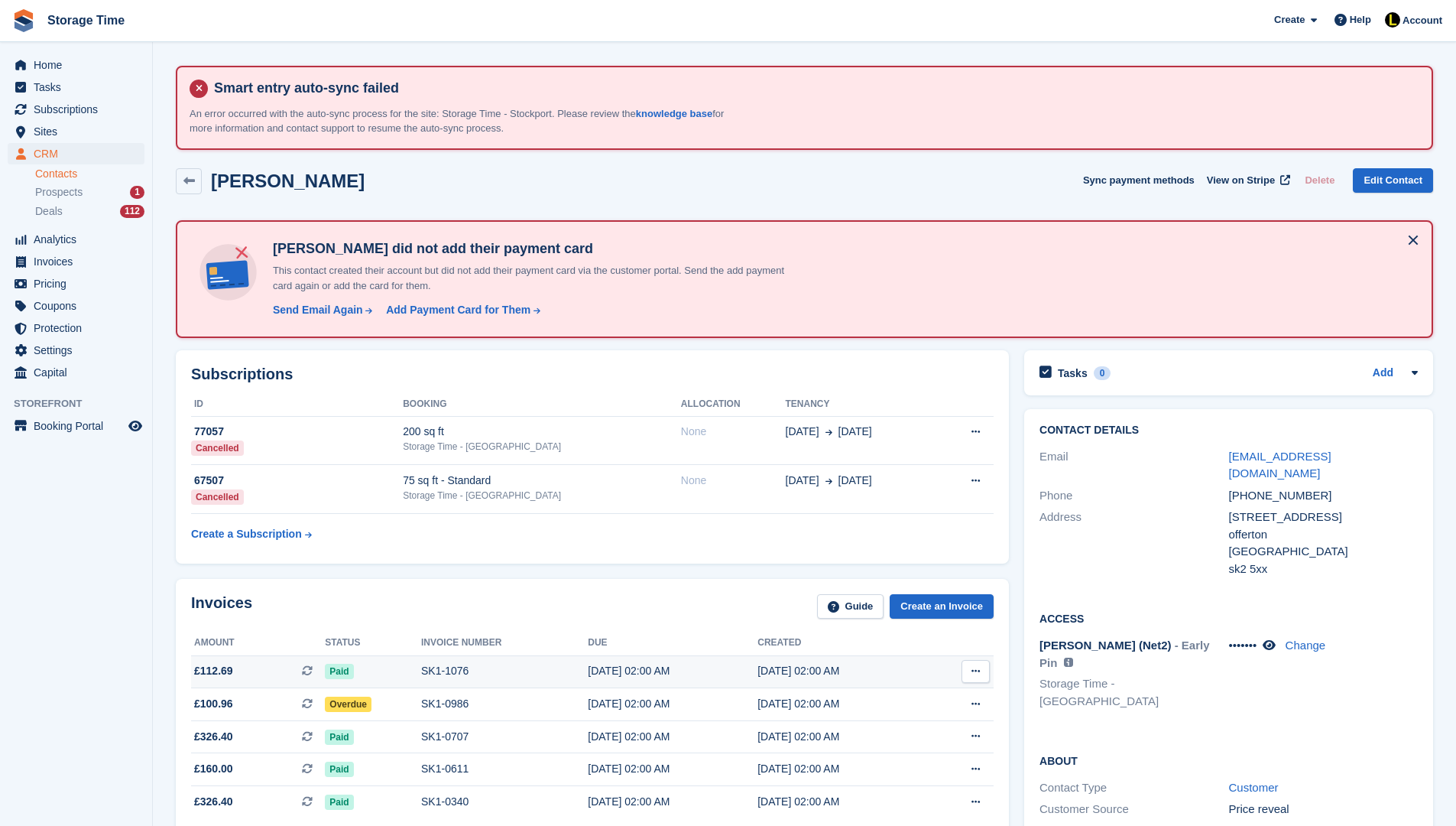
click at [463, 683] on td "SK1-1076" at bounding box center [505, 672] width 167 height 33
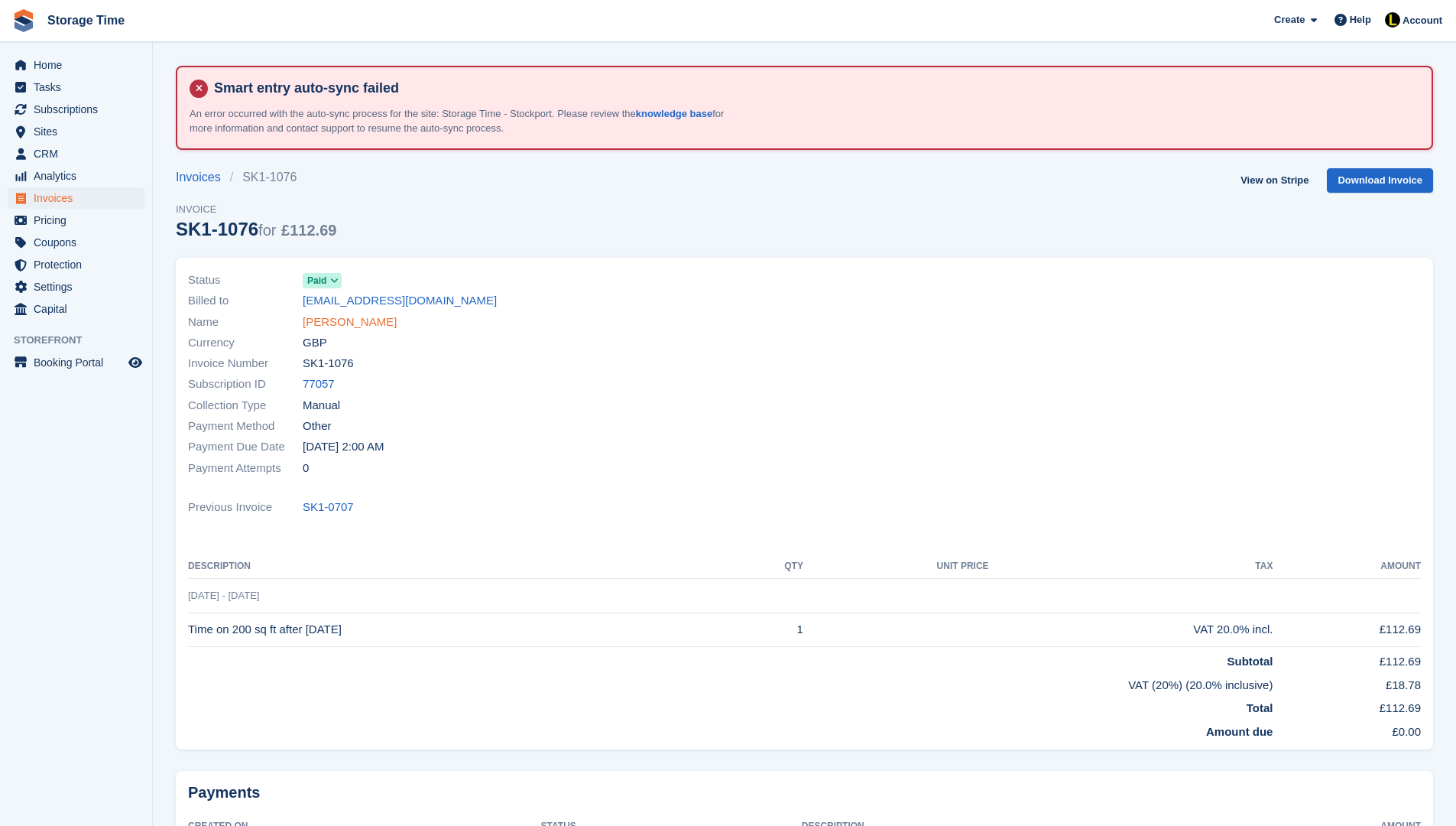
click at [325, 318] on link "[PERSON_NAME]" at bounding box center [350, 322] width 94 height 18
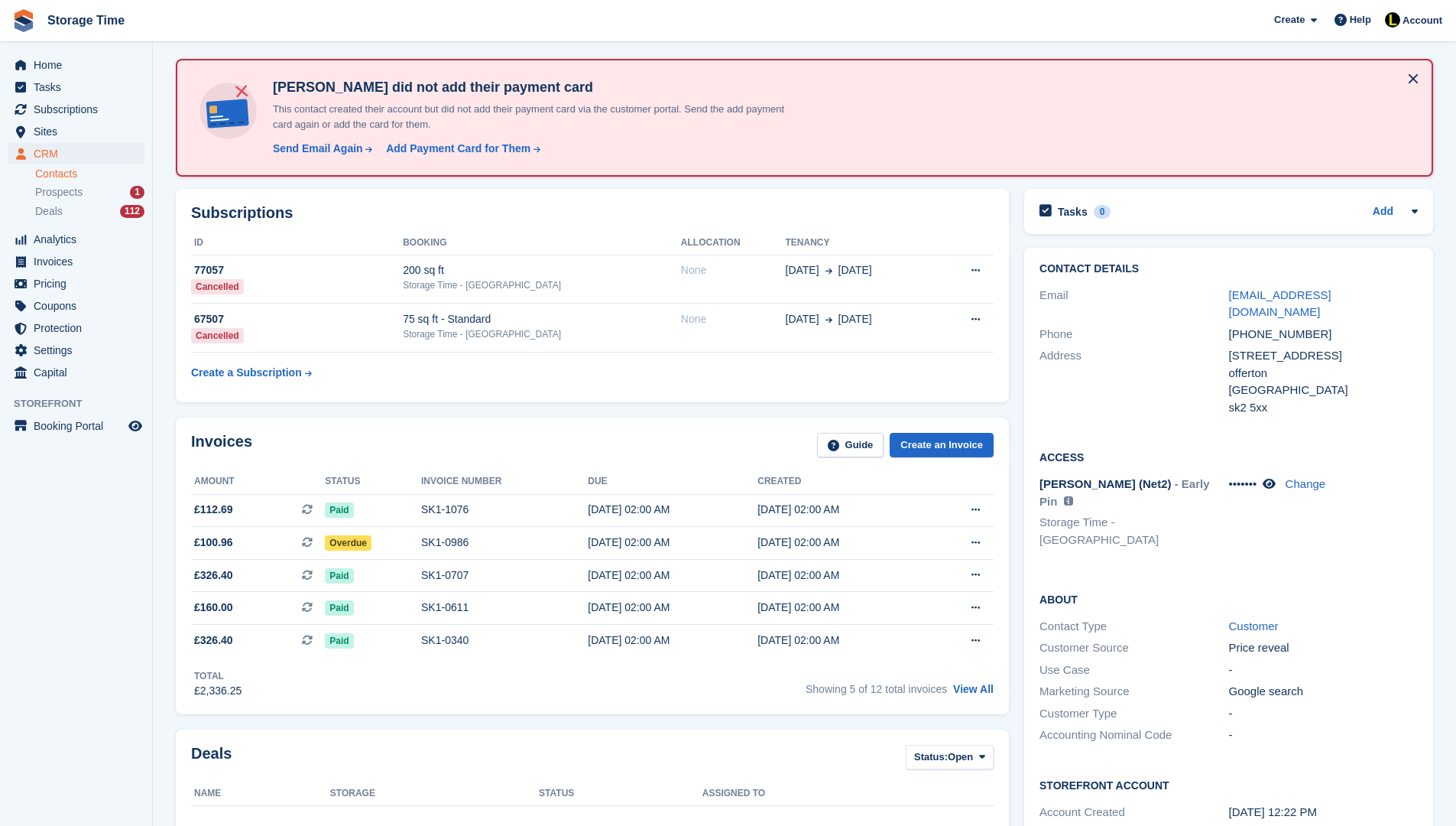
scroll to position [184, 0]
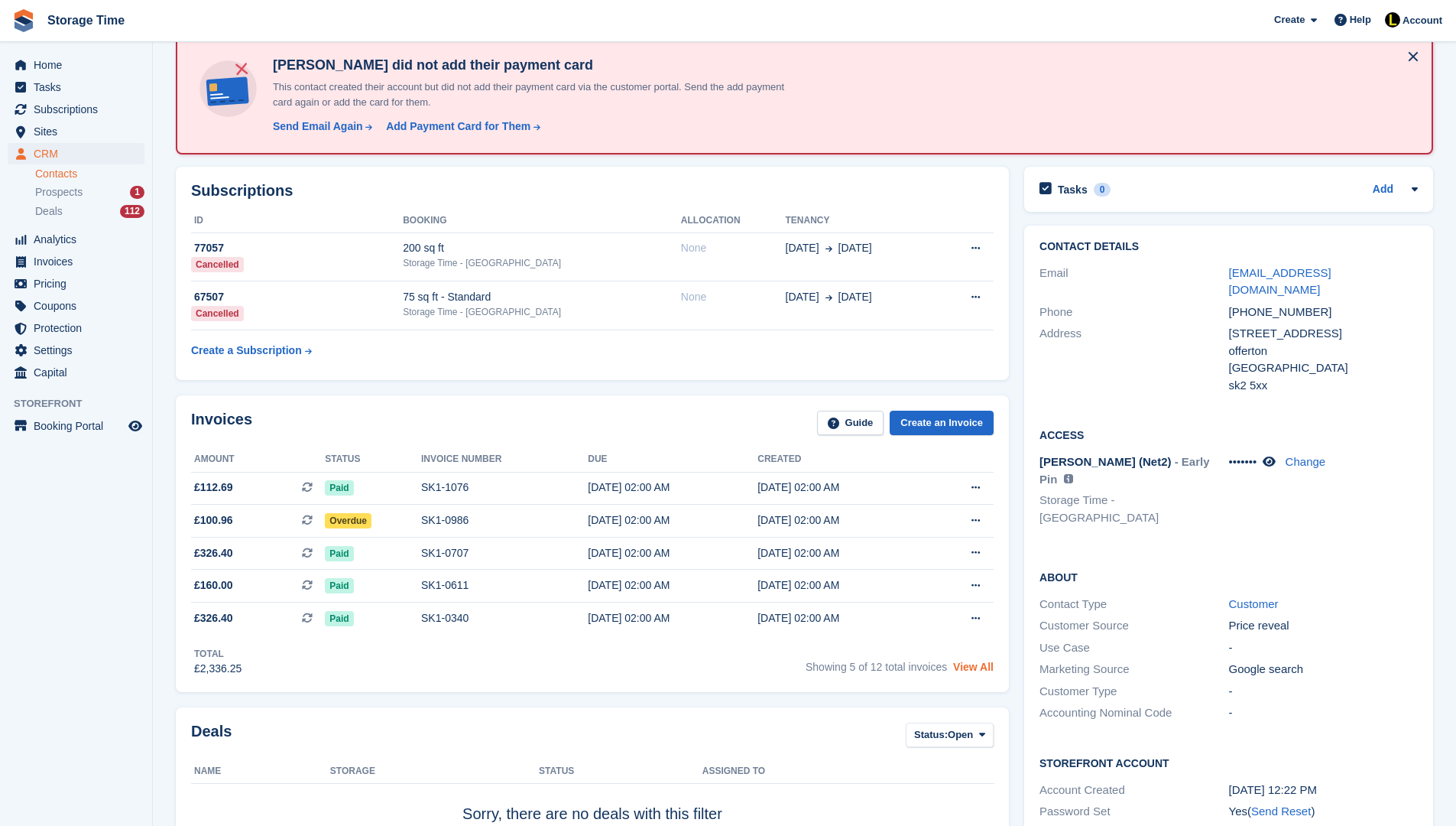
click at [980, 669] on link "View All" at bounding box center [973, 667] width 40 height 12
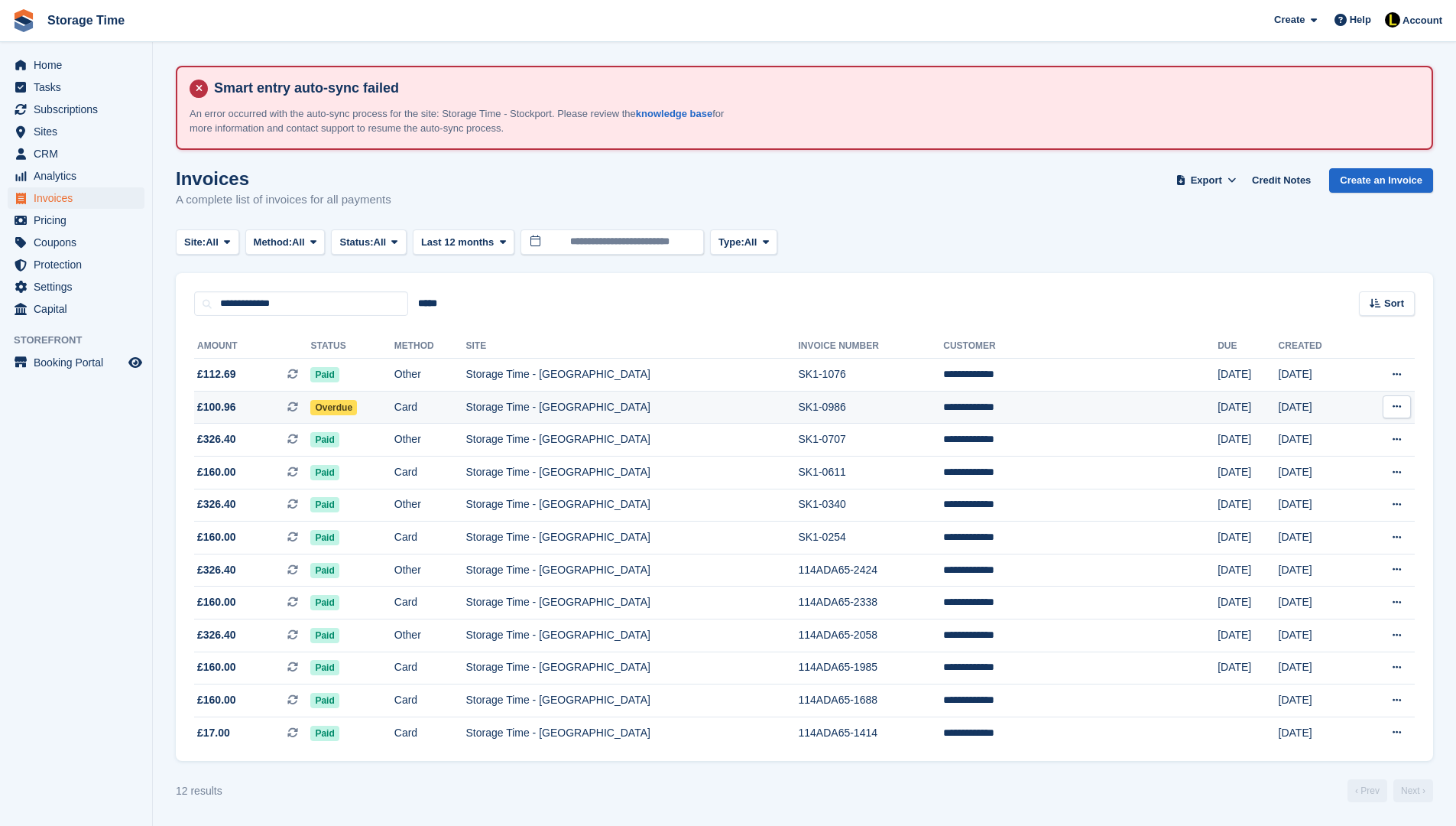
click at [944, 404] on td "SK1-0986" at bounding box center [871, 408] width 145 height 33
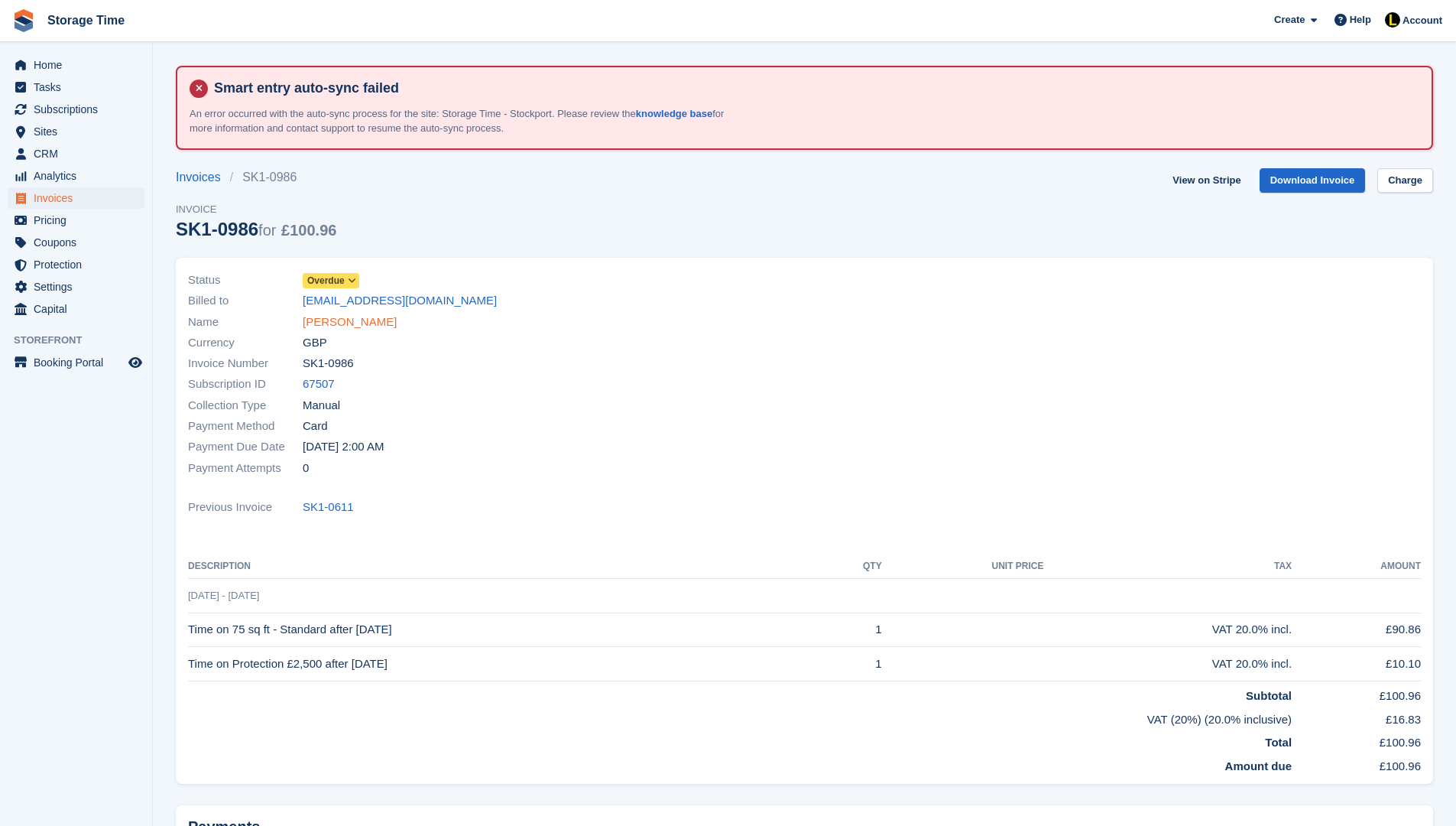
click at [360, 325] on link "[PERSON_NAME]" at bounding box center [350, 322] width 94 height 18
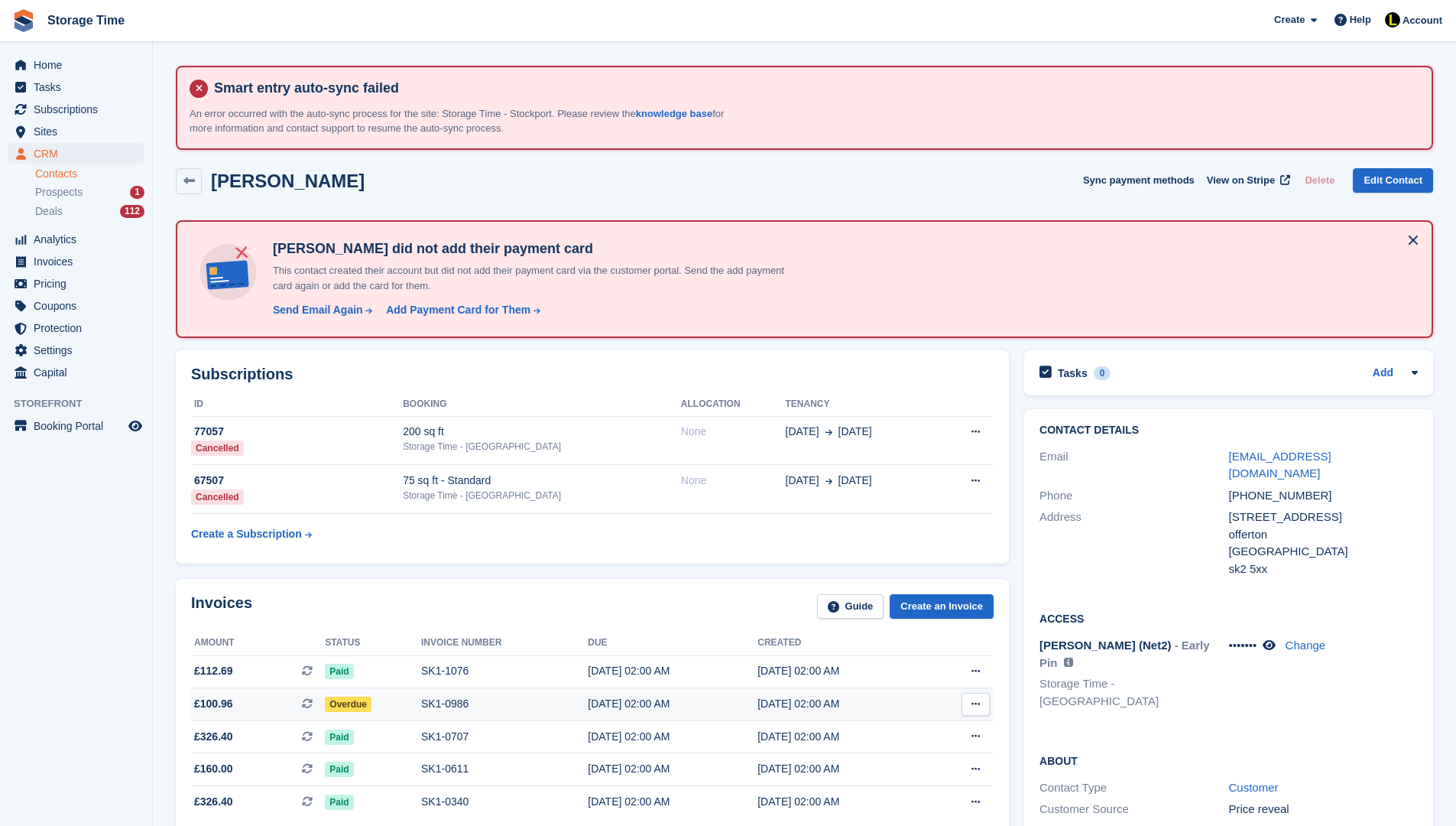
click at [410, 709] on div "Overdue" at bounding box center [373, 704] width 96 height 16
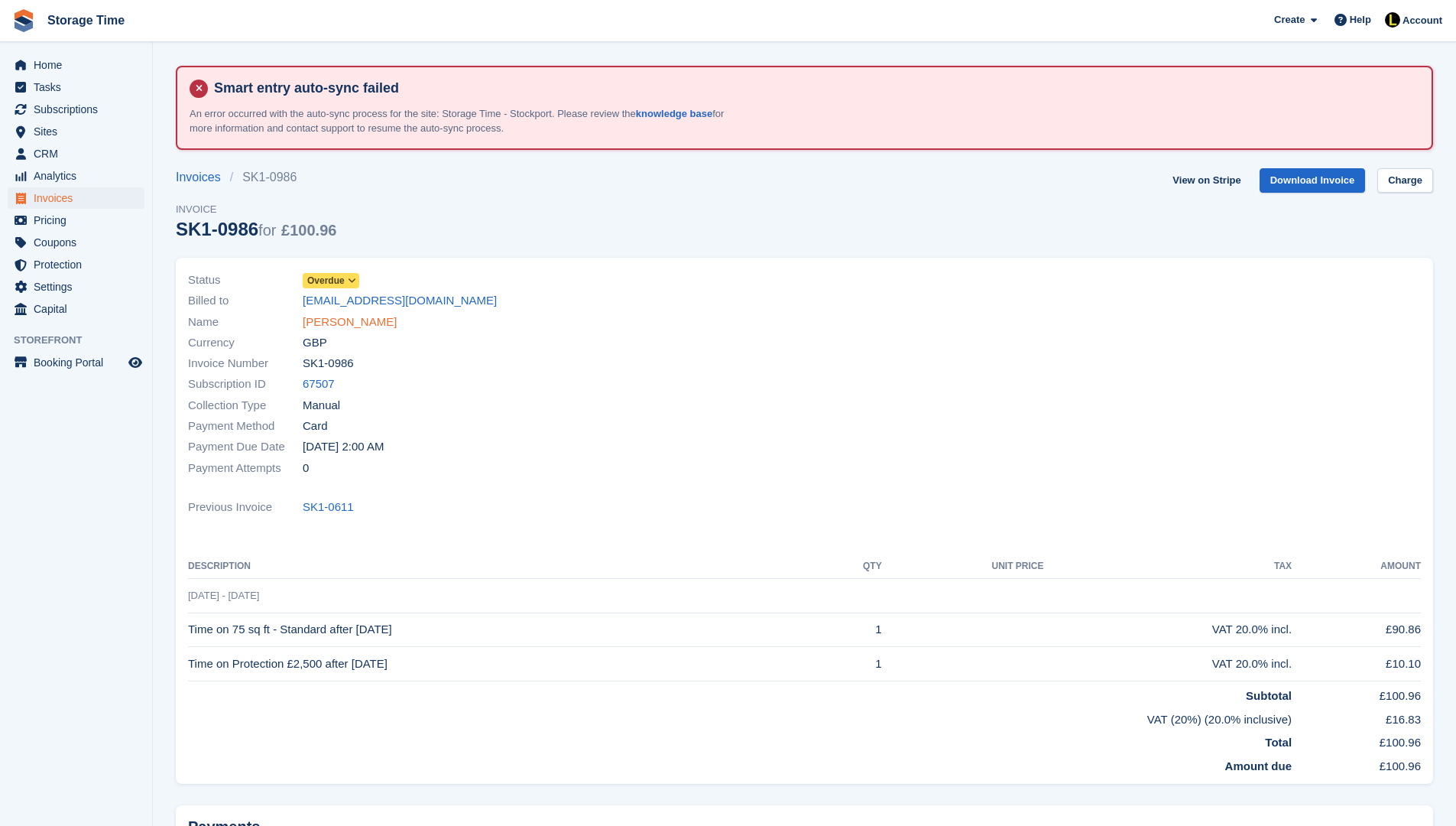
click at [356, 329] on link "[PERSON_NAME]" at bounding box center [350, 322] width 94 height 18
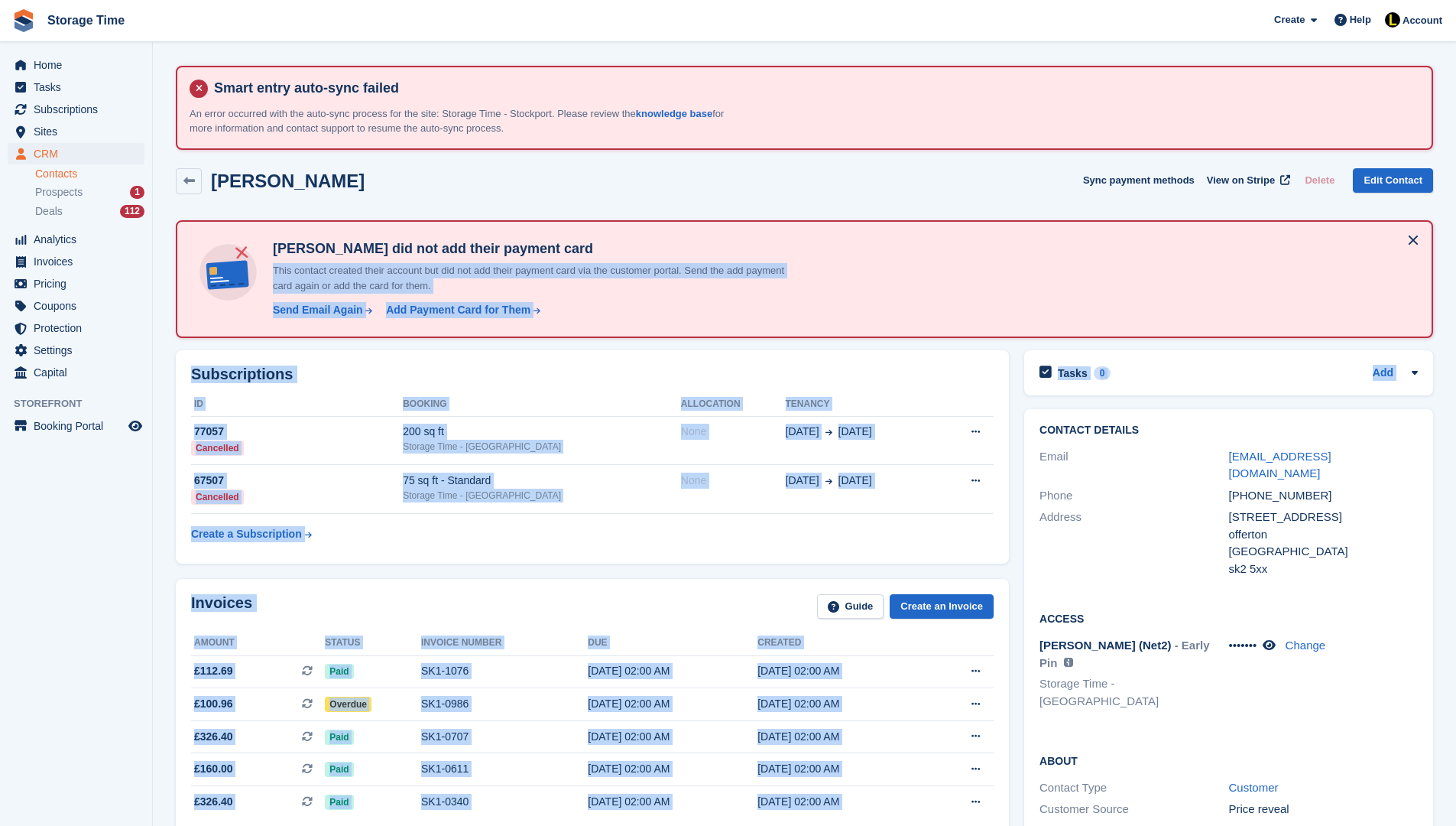
drag, startPoint x: 1450, startPoint y: 260, endPoint x: 1466, endPoint y: 352, distance: 93.4
click at [1455, 352] on html "Storage Time Create Subscription Invoice Contact Deal Discount Page Help Chat S…" at bounding box center [728, 413] width 1456 height 826
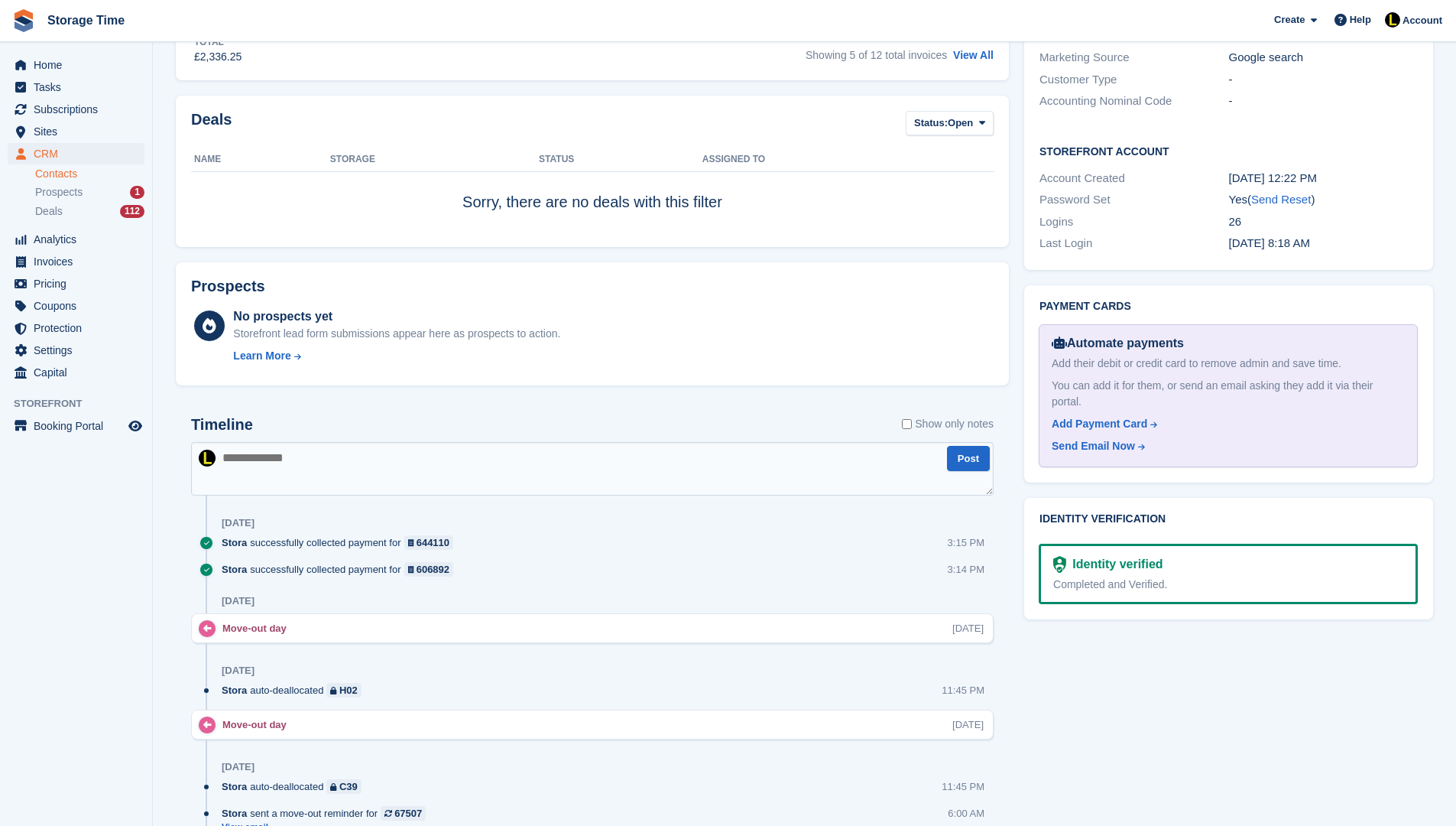
click at [982, 653] on div at bounding box center [593, 650] width 803 height 15
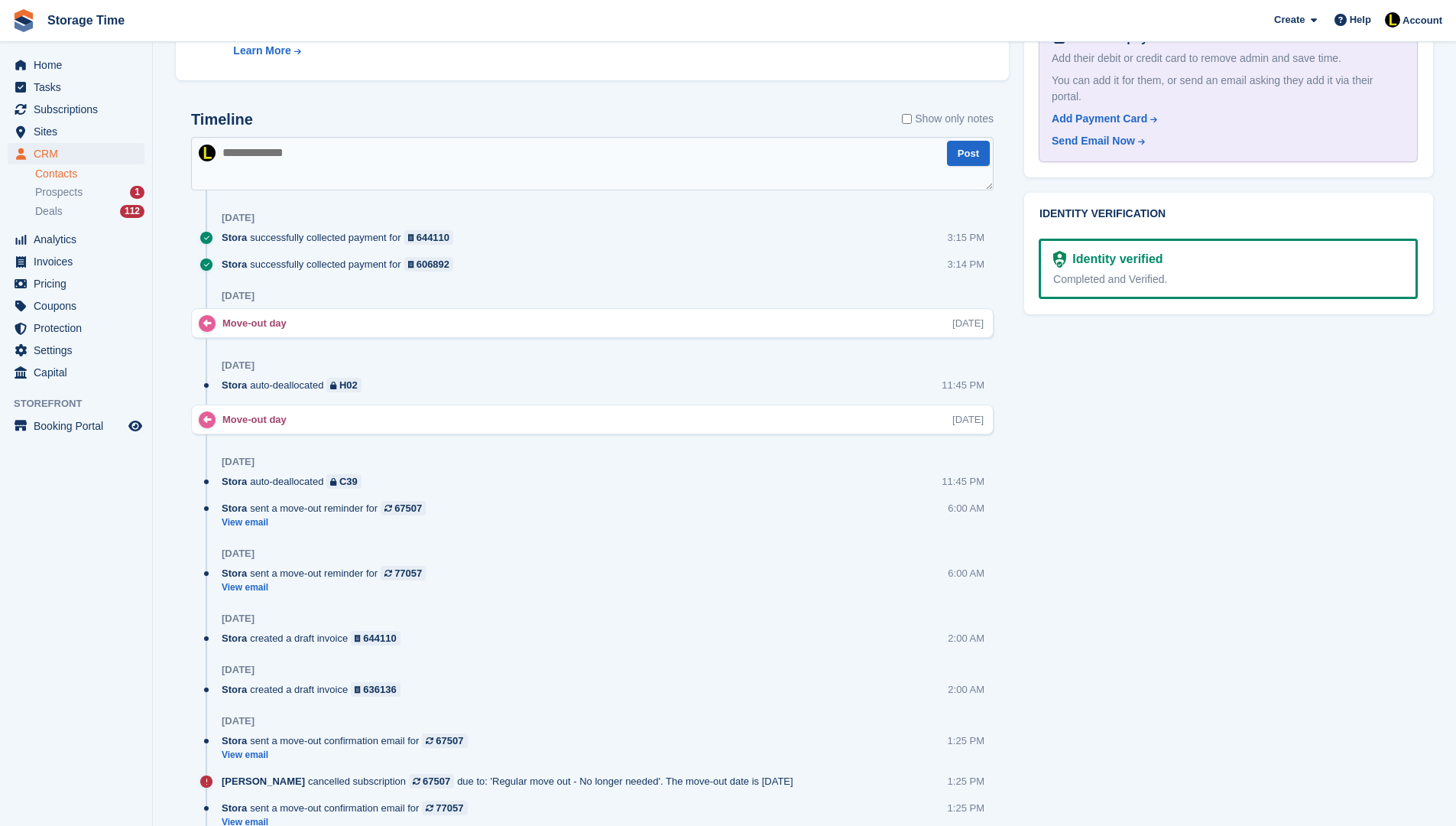
scroll to position [1102, 0]
click at [449, 239] on div "644110" at bounding box center [433, 236] width 33 height 15
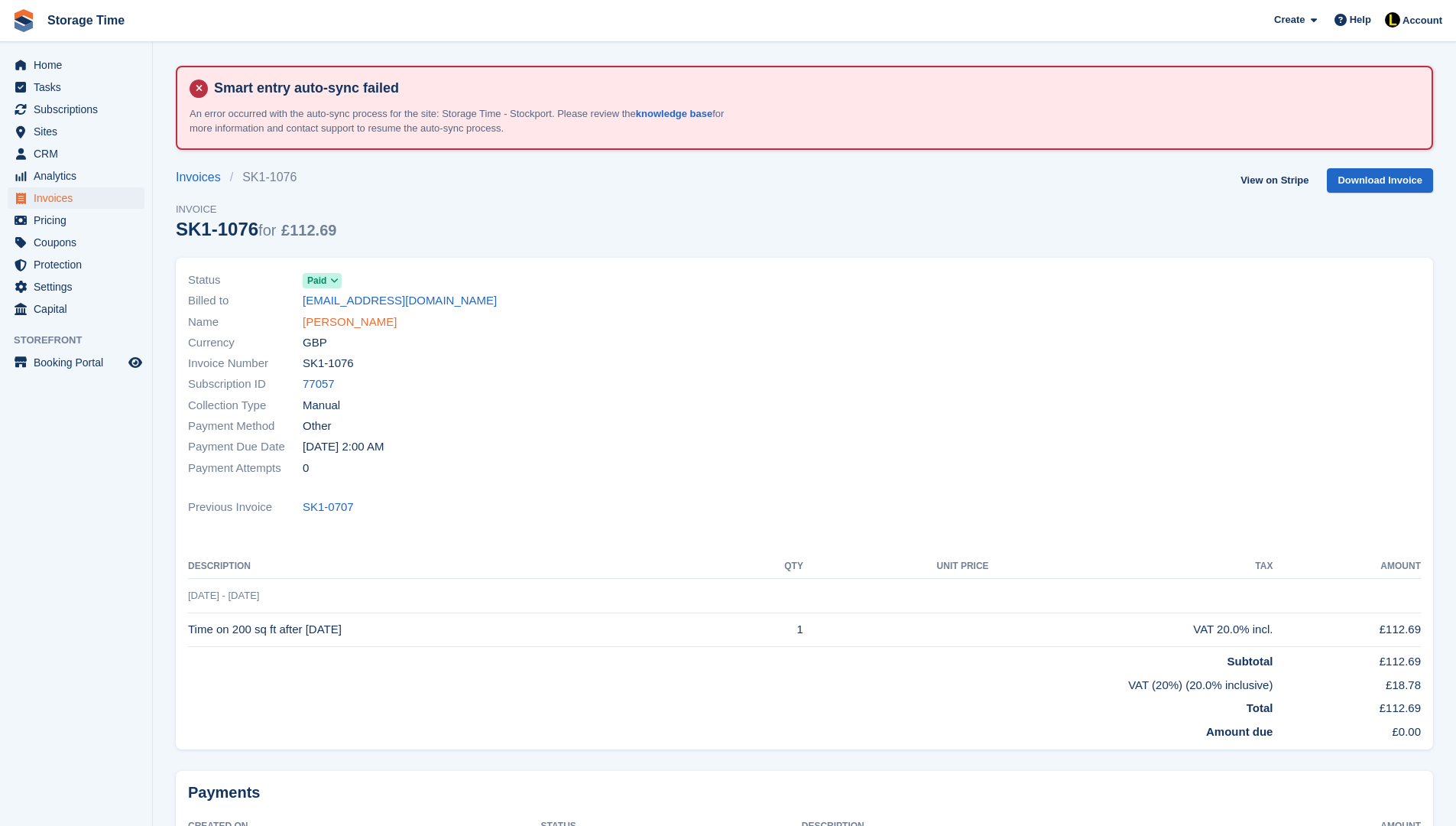
click at [355, 323] on link "[PERSON_NAME]" at bounding box center [350, 322] width 94 height 18
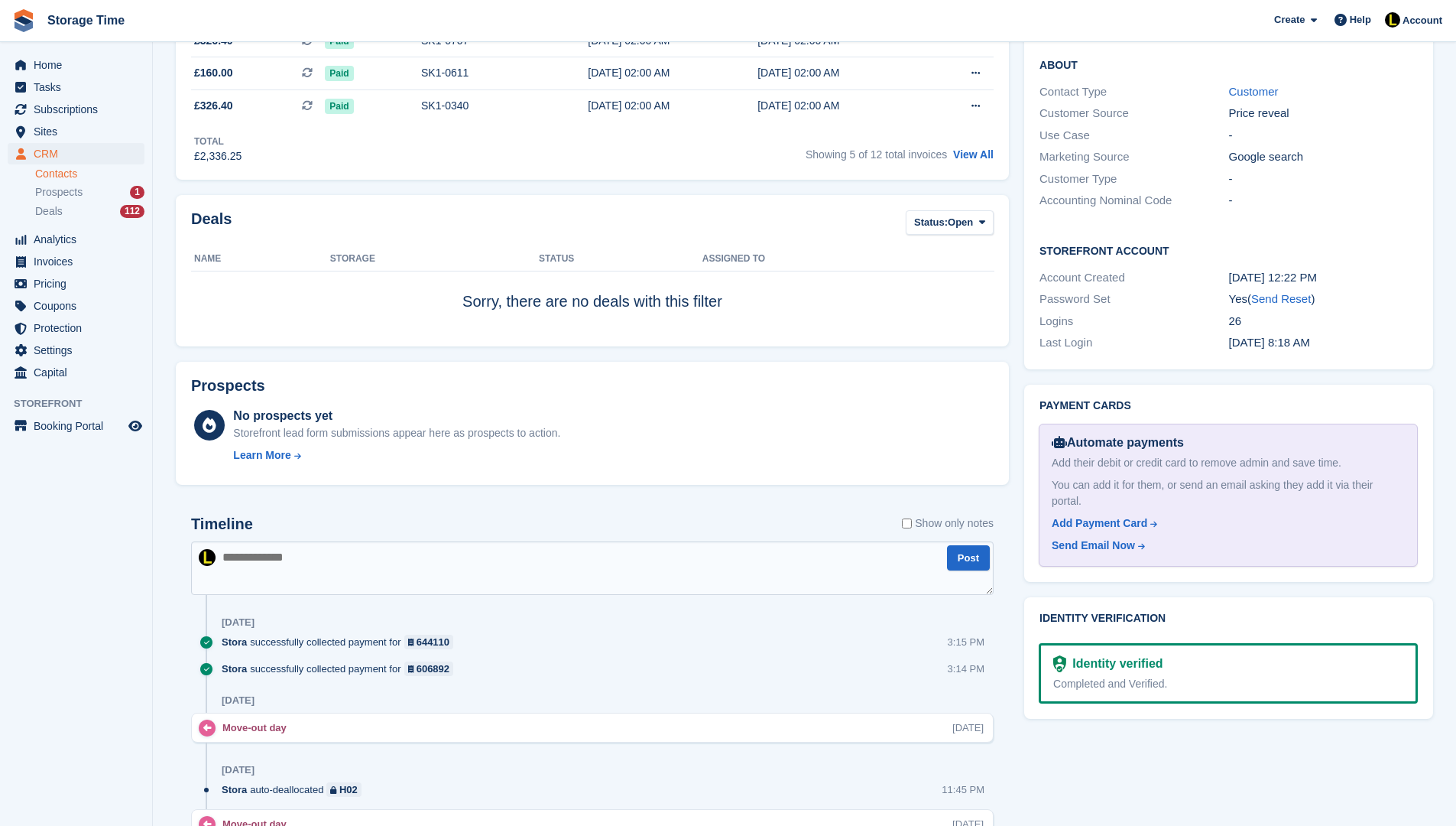
scroll to position [734, 0]
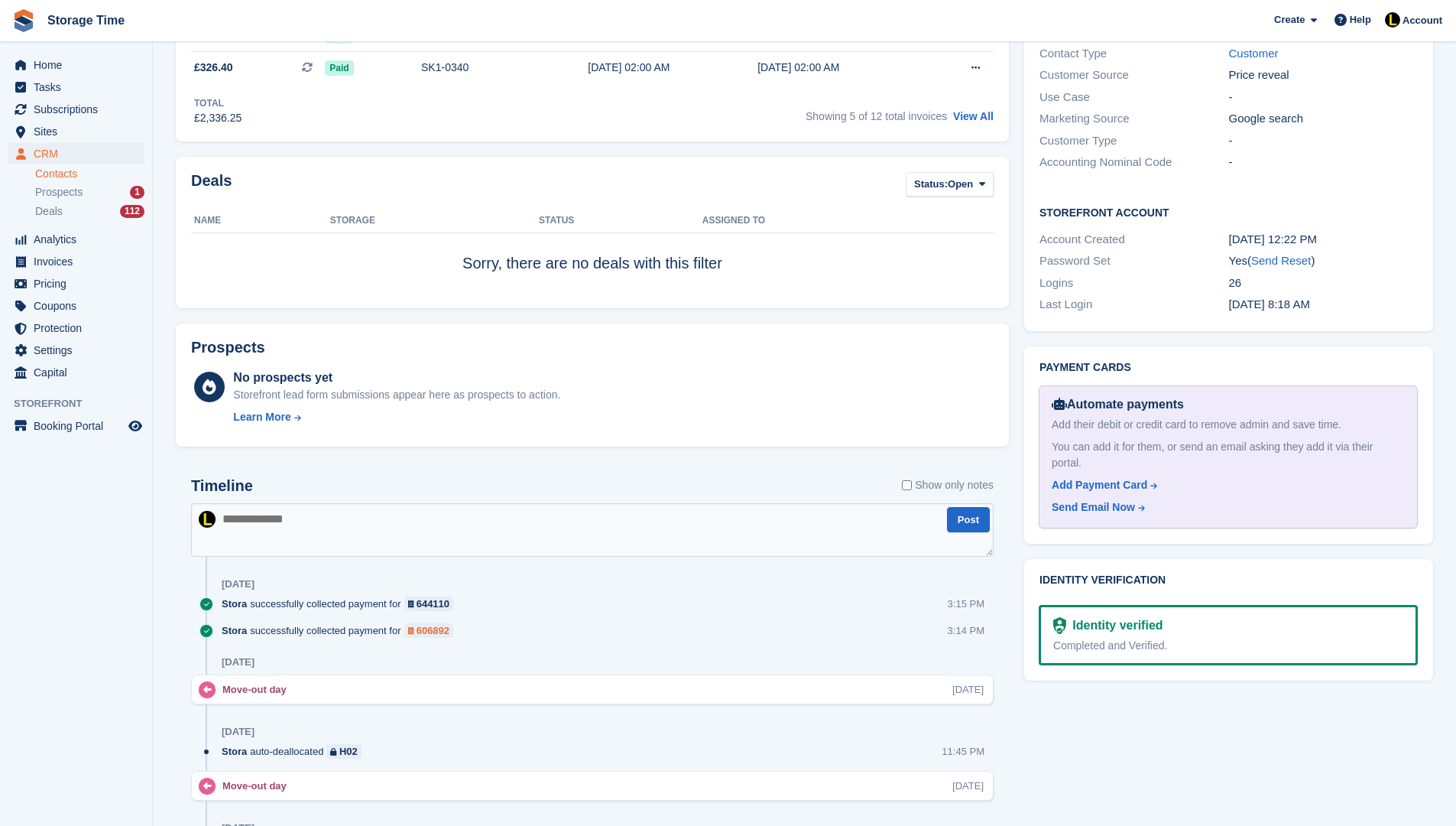
click at [449, 637] on div "606892" at bounding box center [433, 630] width 33 height 15
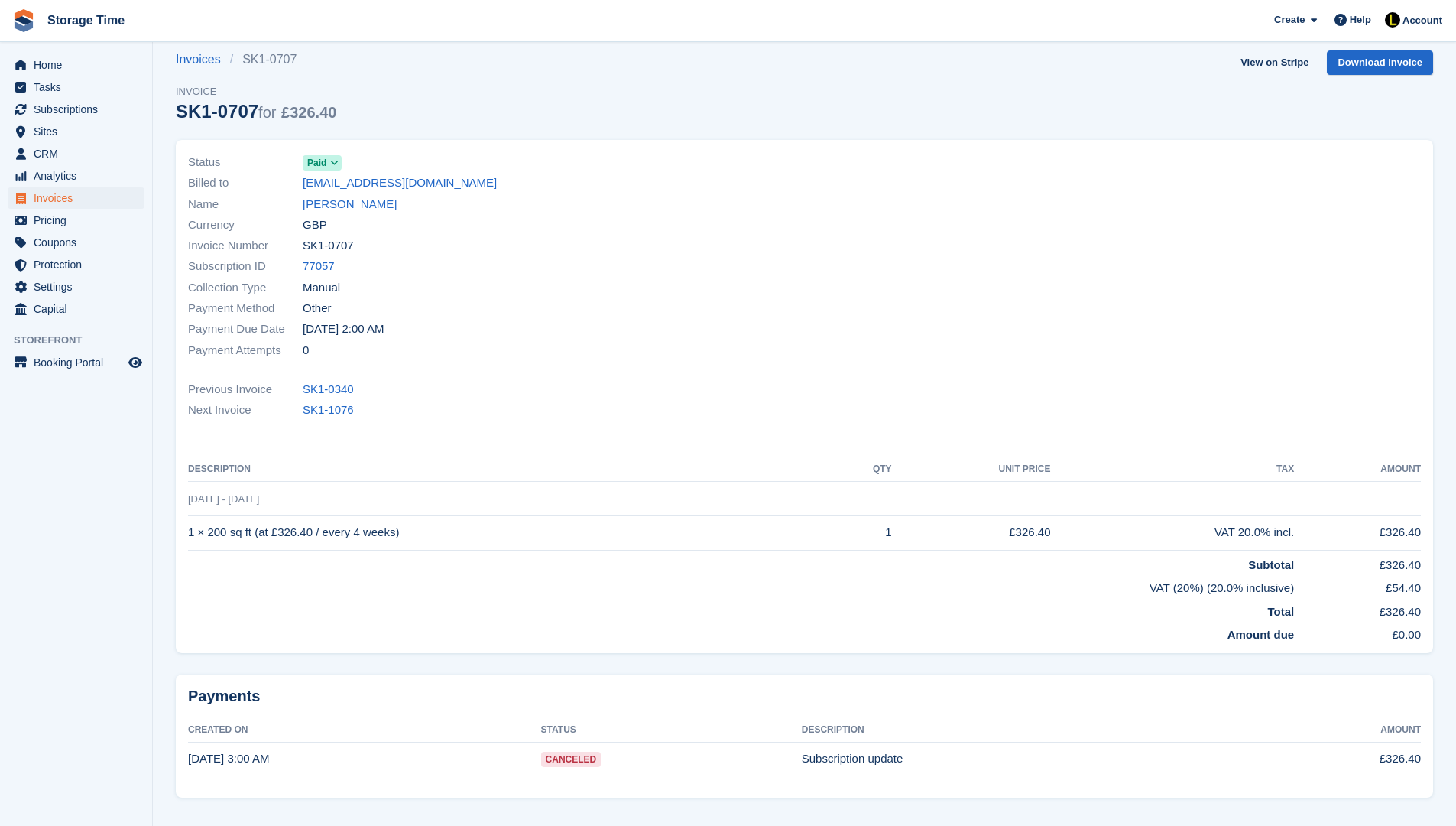
scroll to position [122, 0]
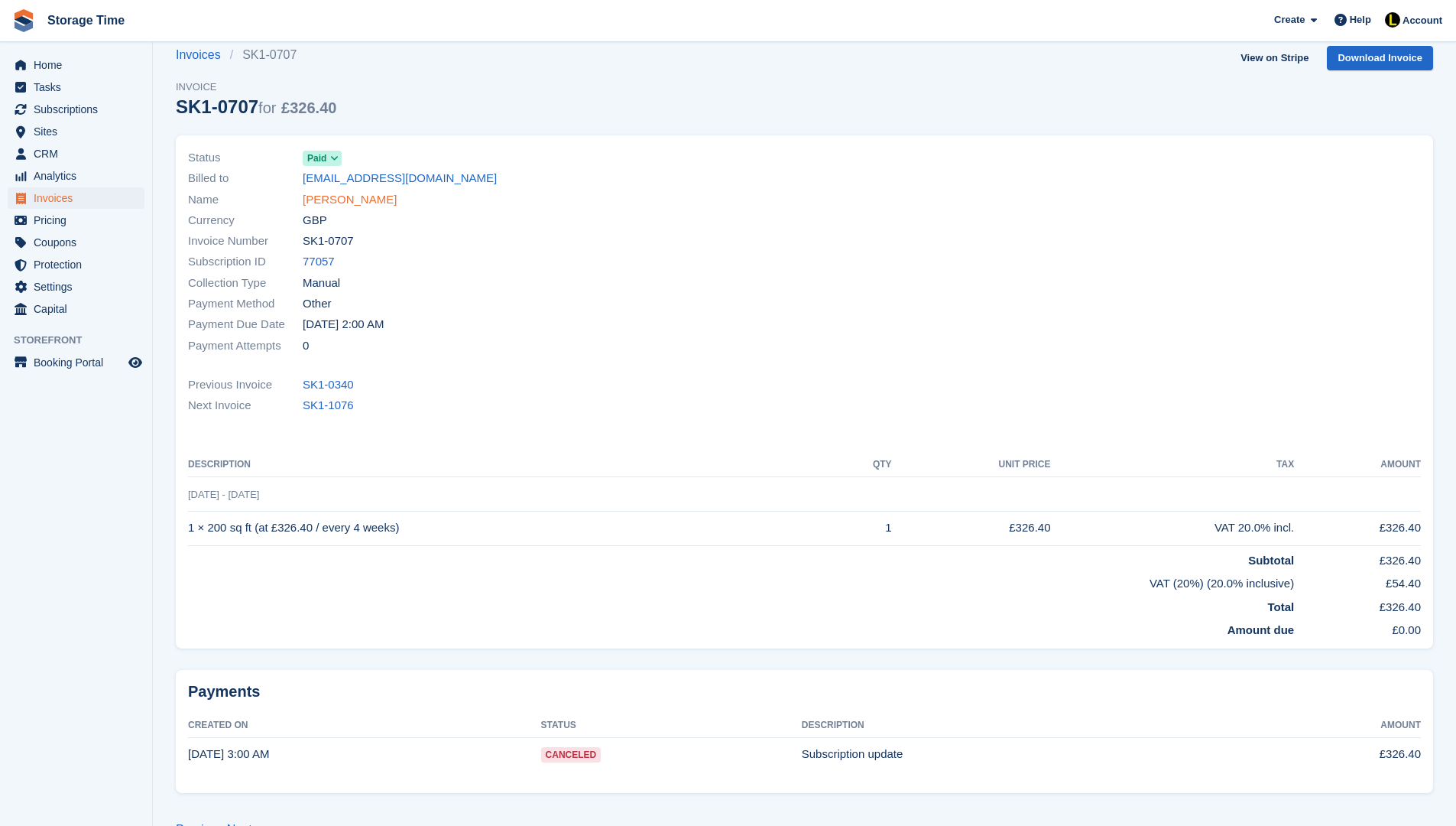
click at [347, 199] on link "[PERSON_NAME]" at bounding box center [350, 200] width 94 height 18
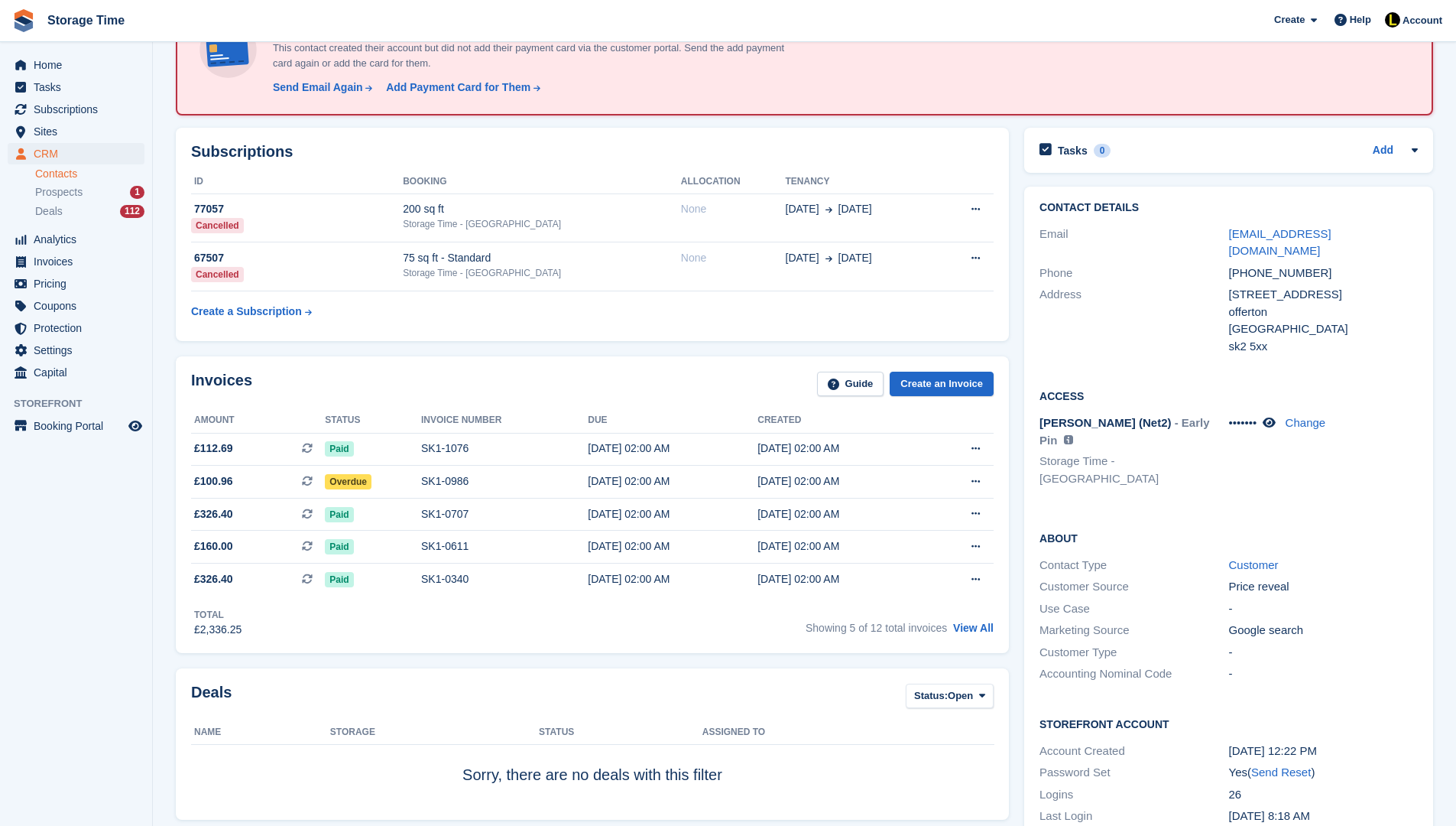
scroll to position [184, 0]
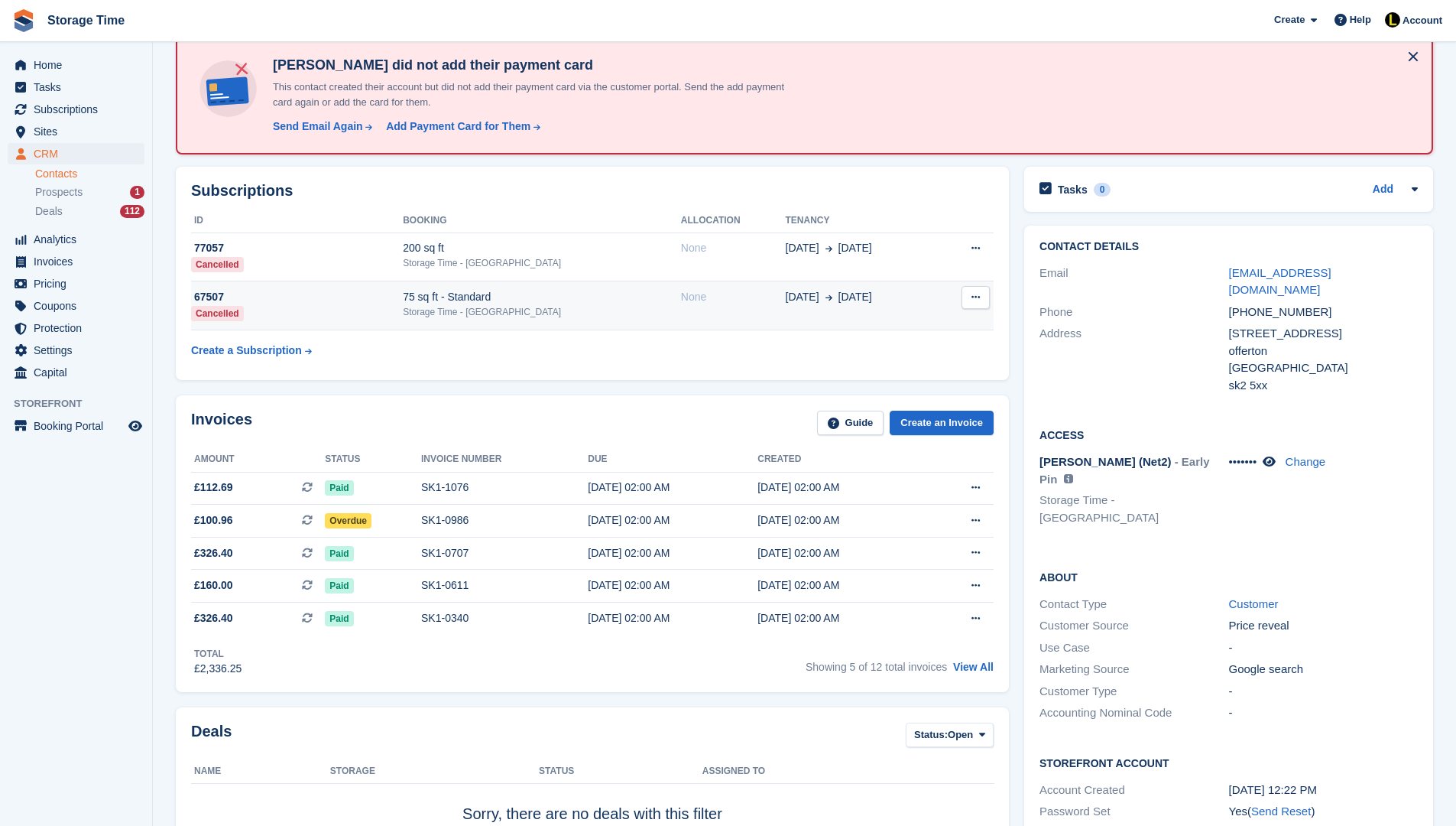
click at [622, 326] on td "75 sq ft - Standard Storage Time - Stockport" at bounding box center [542, 306] width 278 height 49
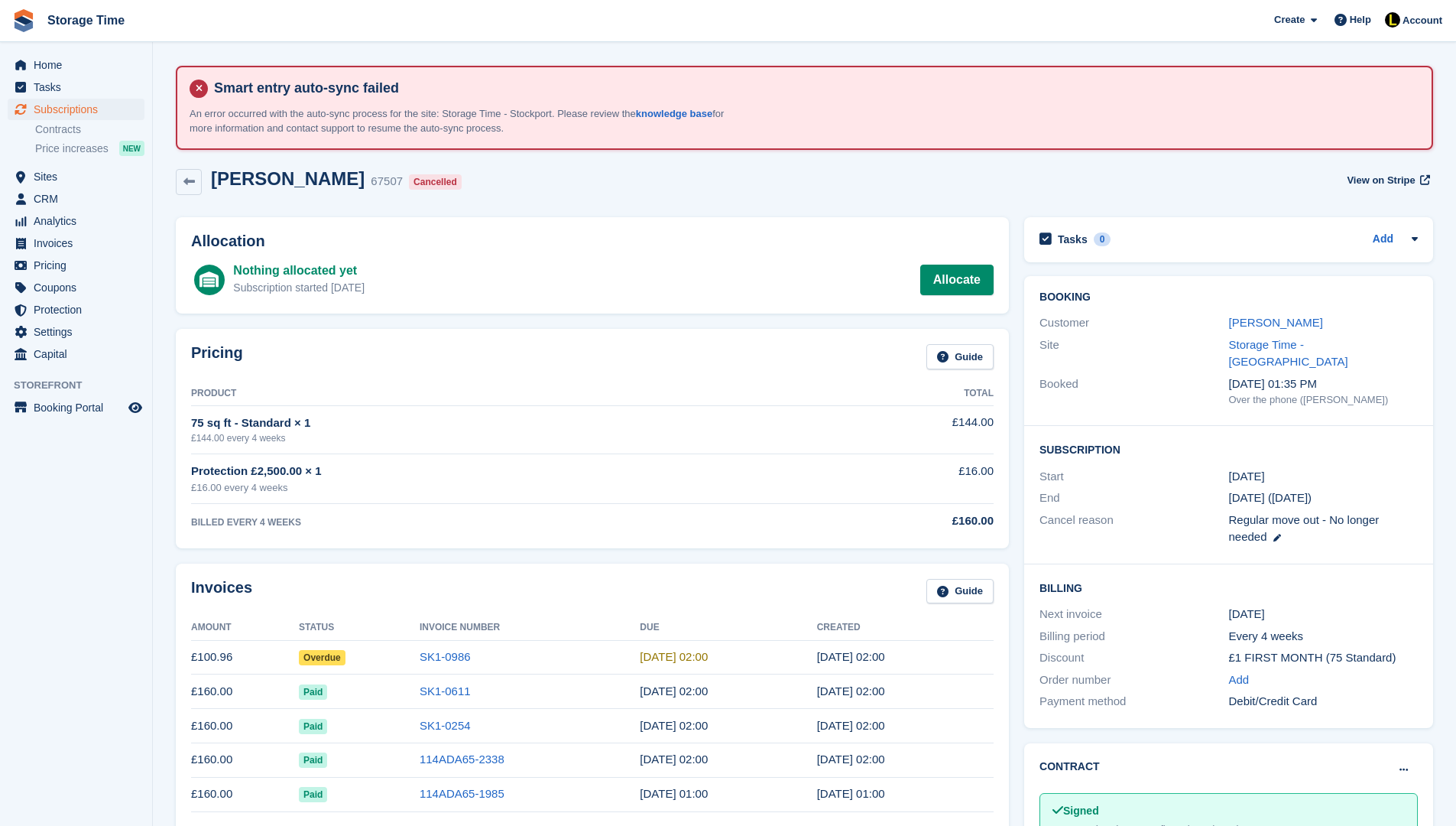
click at [440, 666] on td "SK1-0986" at bounding box center [530, 657] width 220 height 34
click at [438, 653] on link "SK1-0986" at bounding box center [445, 656] width 52 height 13
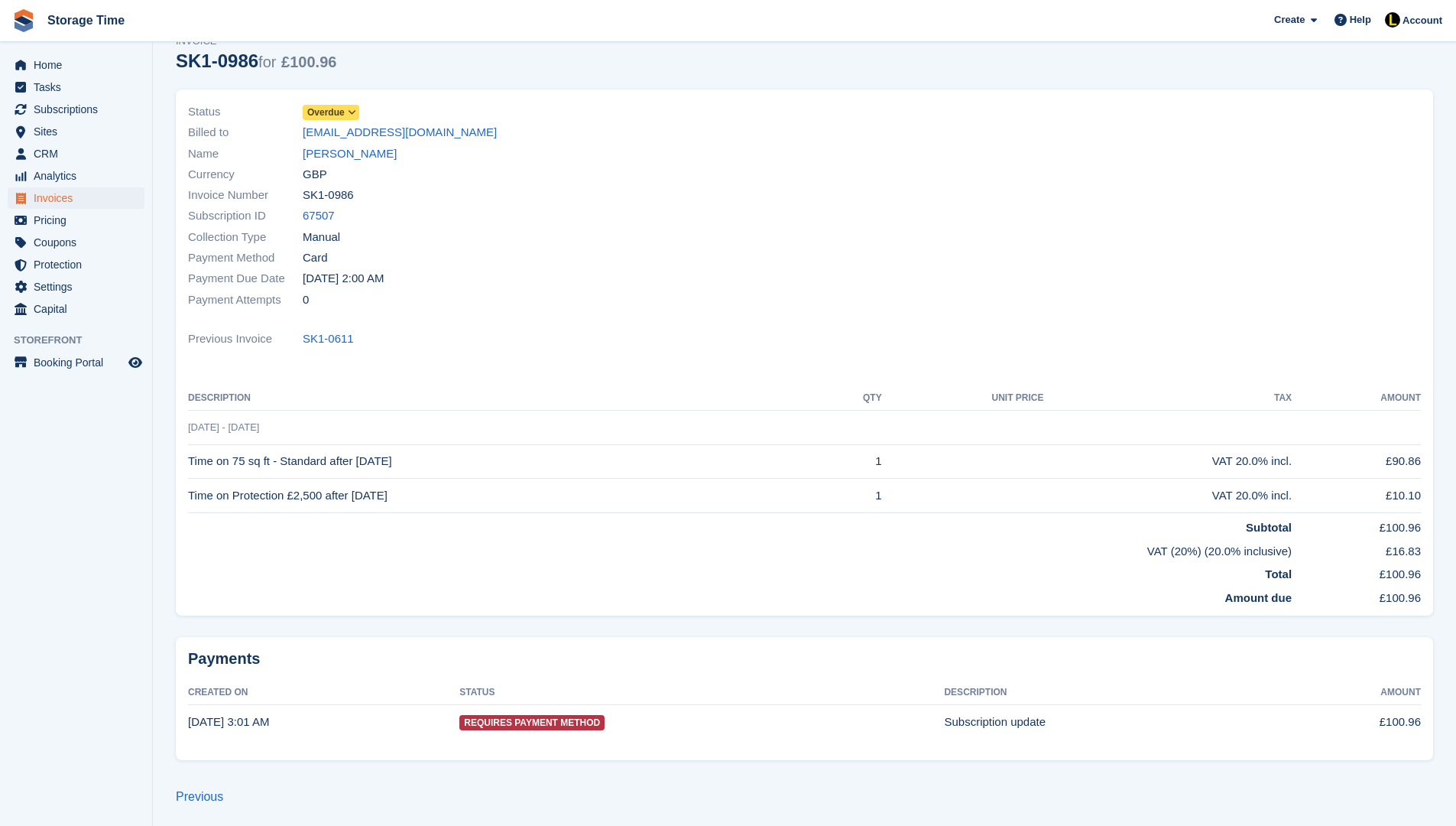
scroll to position [172, 0]
click at [80, 197] on span "Invoices" at bounding box center [79, 198] width 92 height 21
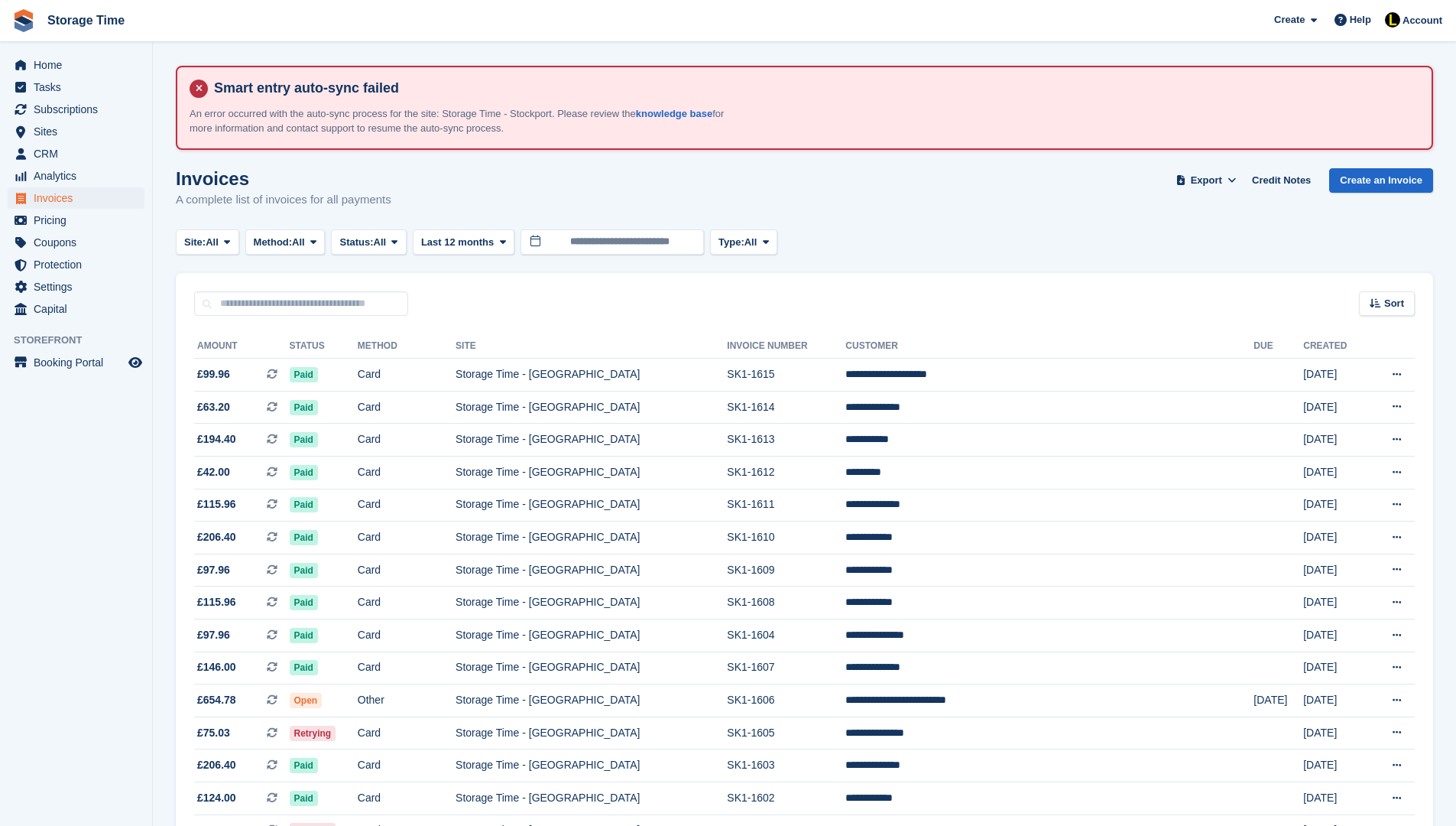
click at [324, 292] on input "text" at bounding box center [301, 304] width 214 height 25
type input "******"
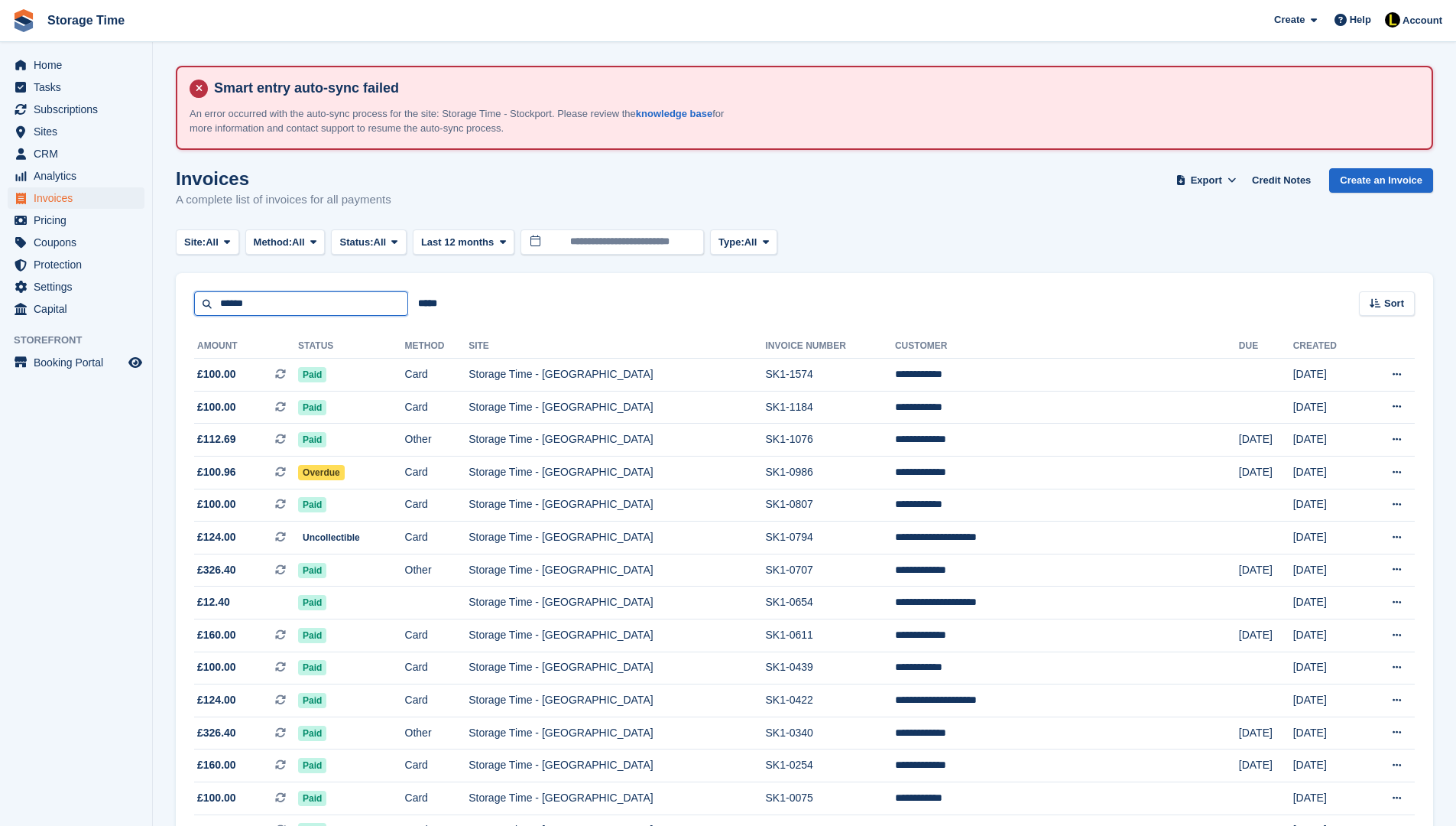
click at [326, 304] on input "******" at bounding box center [301, 304] width 214 height 25
type input "**********"
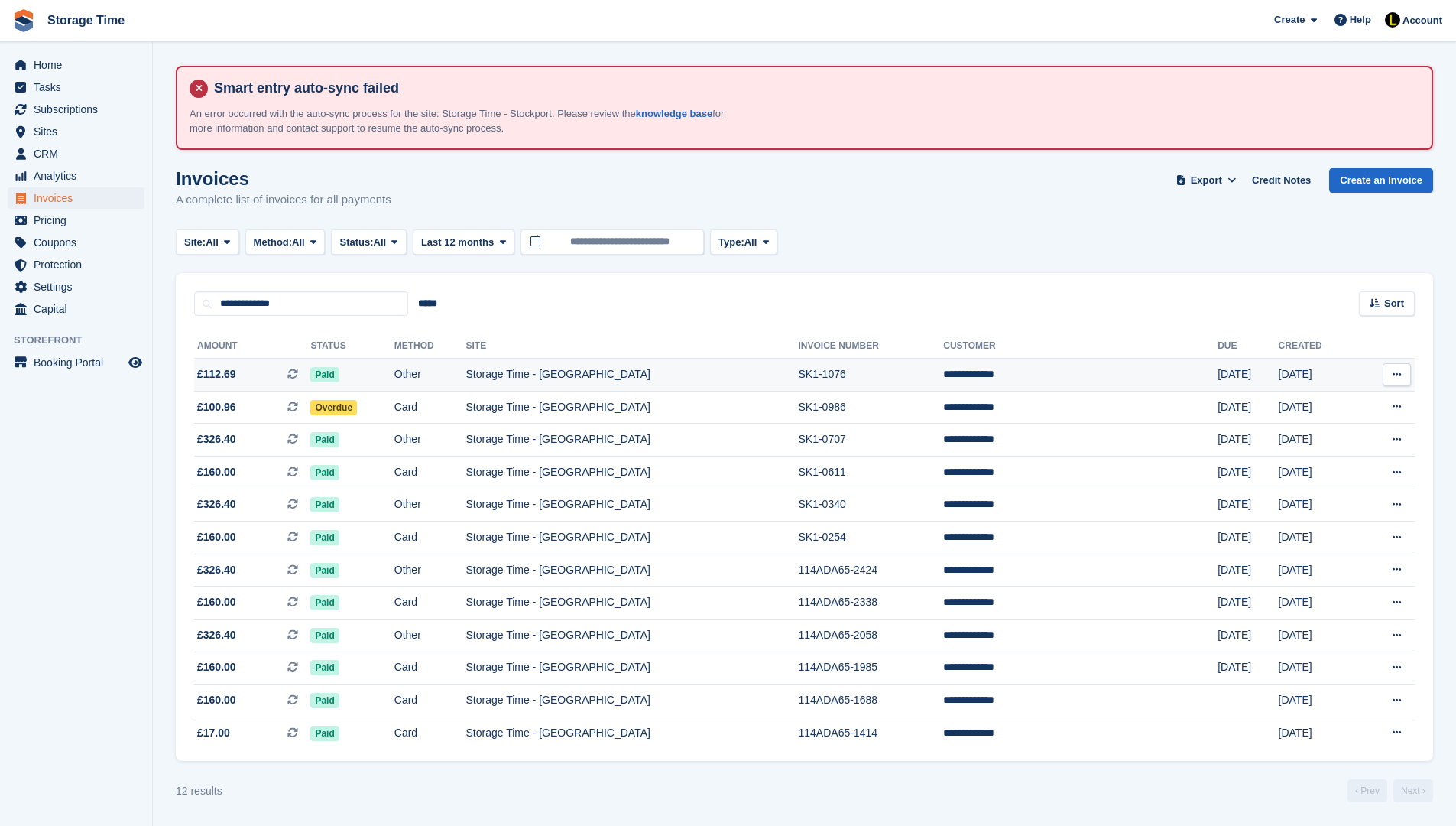
click at [394, 361] on td "Paid" at bounding box center [352, 375] width 83 height 33
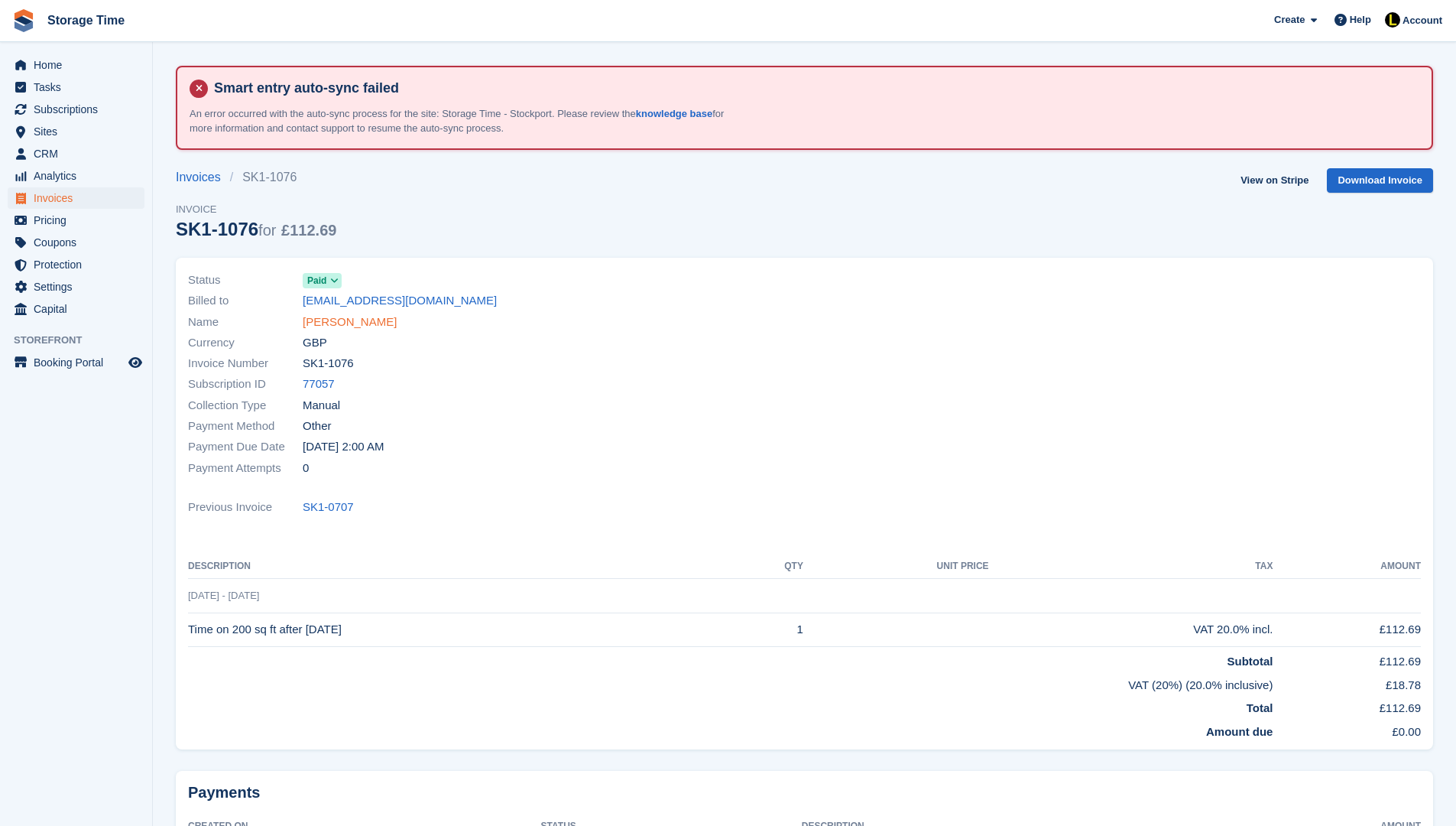
click at [353, 322] on link "[PERSON_NAME]" at bounding box center [350, 322] width 94 height 18
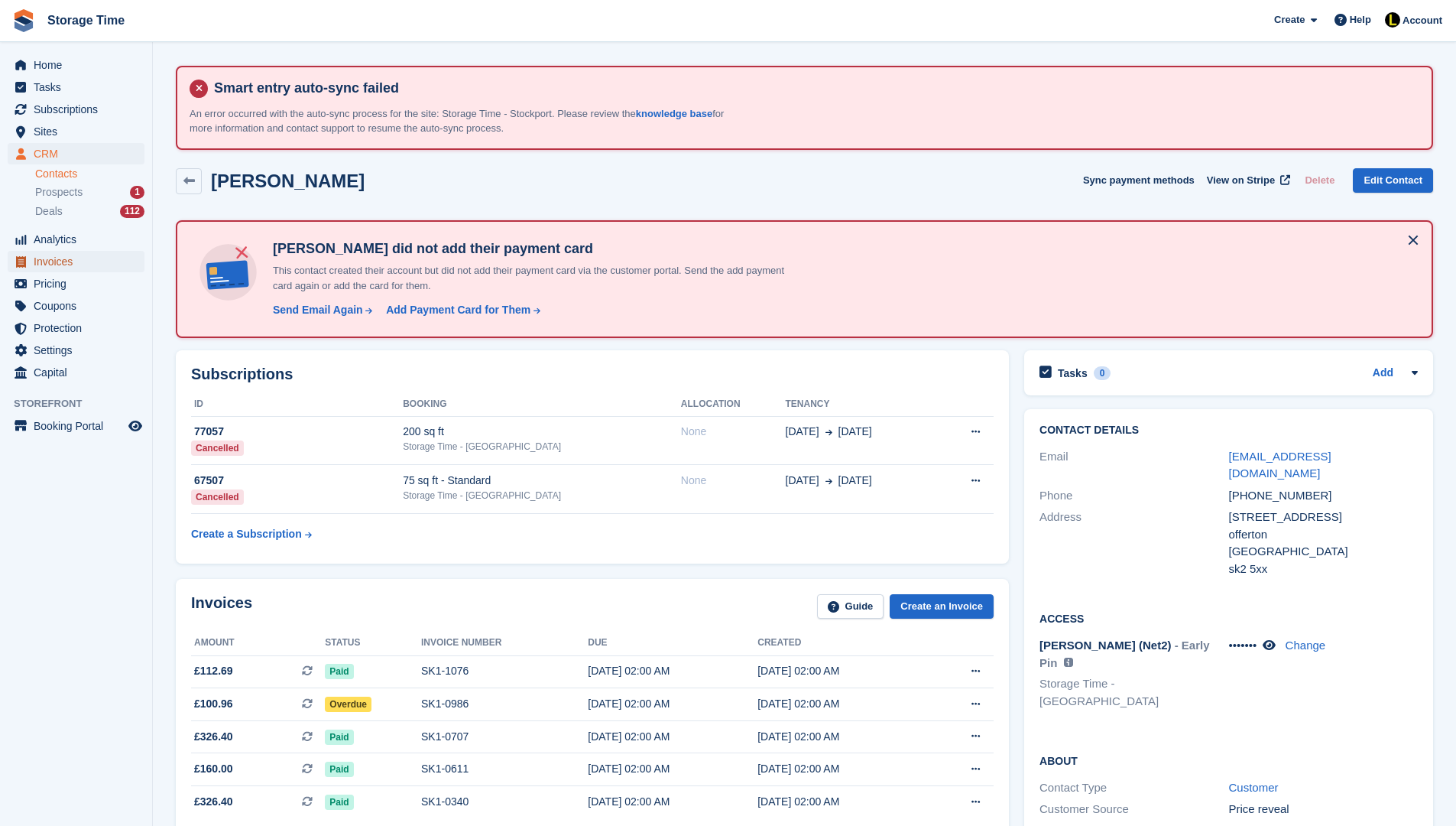
click at [70, 262] on span "Invoices" at bounding box center [79, 262] width 92 height 21
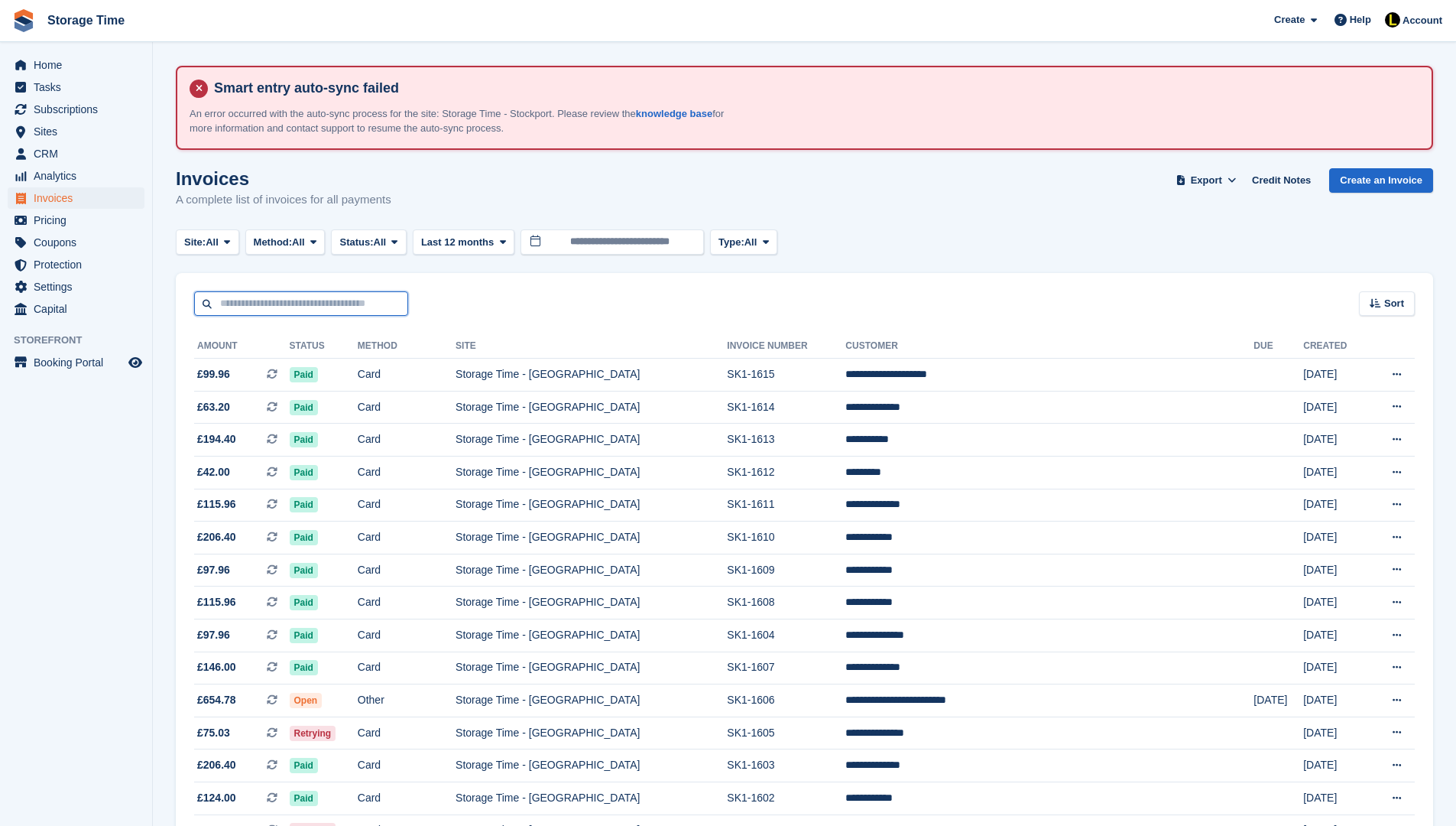
click at [367, 308] on input "text" at bounding box center [301, 304] width 214 height 25
type input "**********"
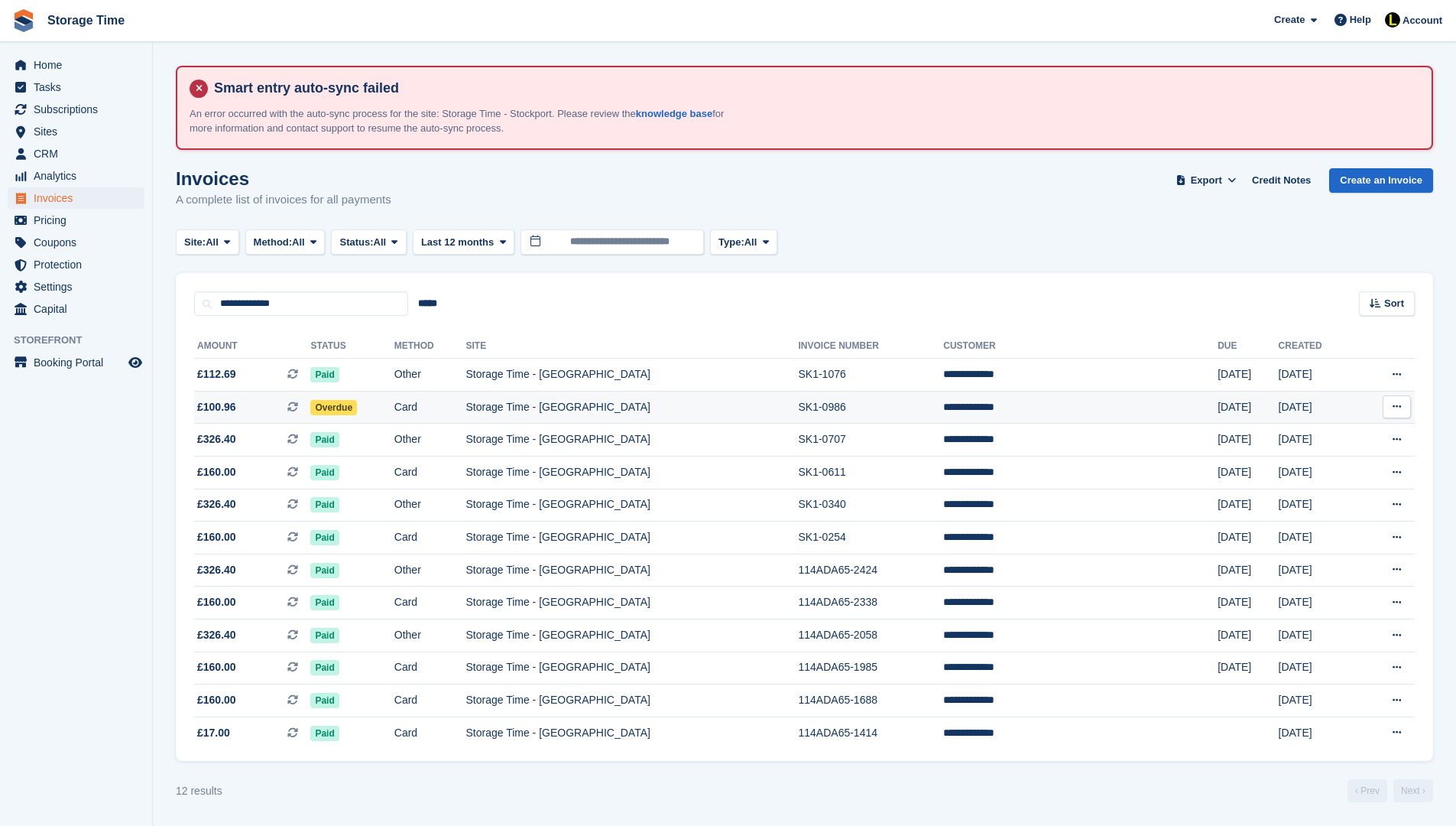
click at [394, 410] on td "Overdue" at bounding box center [352, 408] width 83 height 33
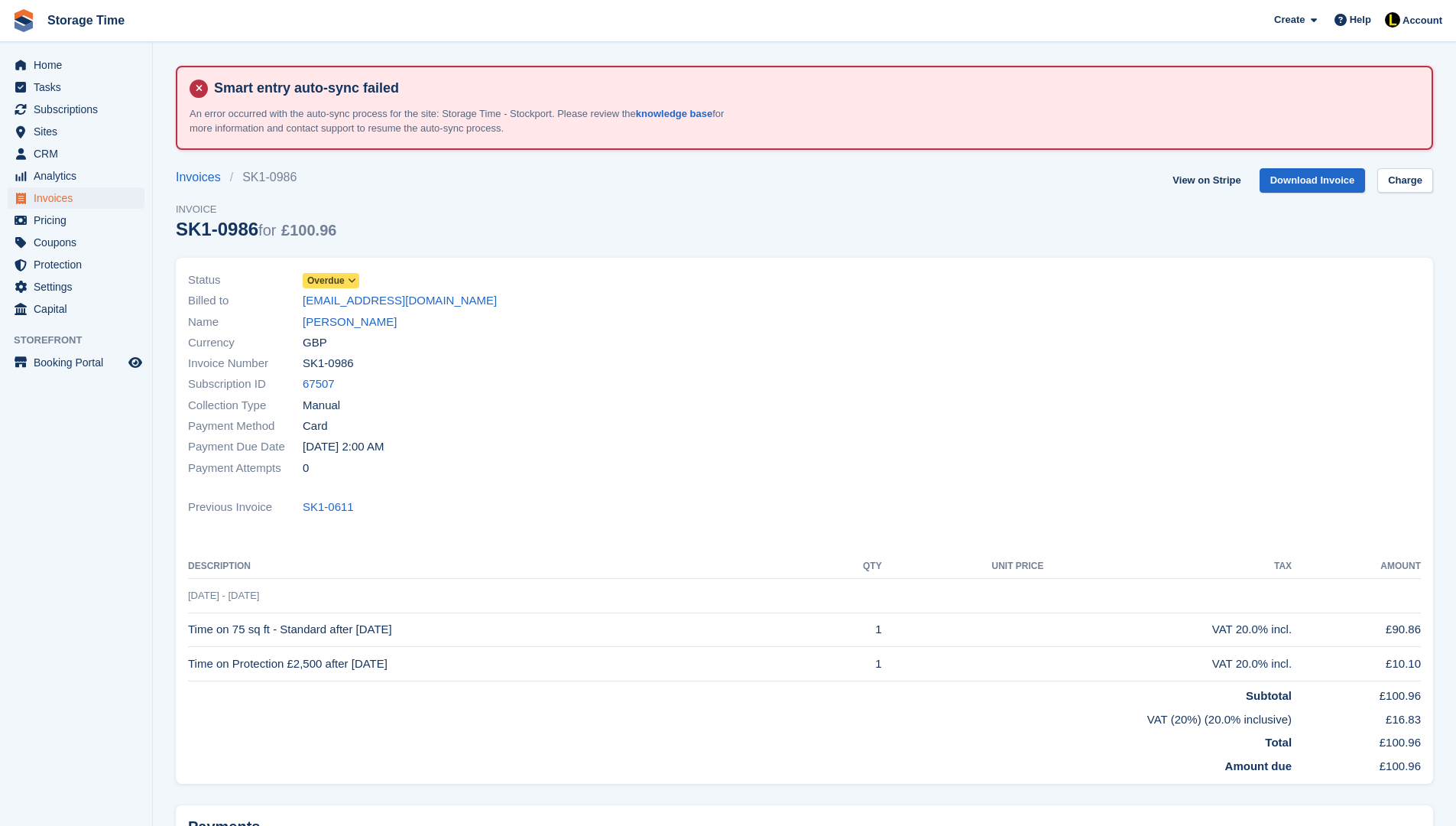
drag, startPoint x: 214, startPoint y: 634, endPoint x: 439, endPoint y: 640, distance: 225.1
click at [439, 640] on td "Time on 75 sq ft - Standard after [DATE]" at bounding box center [505, 629] width 635 height 34
click at [512, 640] on td "Time on 75 sq ft - Standard after [DATE]" at bounding box center [505, 629] width 635 height 34
drag, startPoint x: 184, startPoint y: 640, endPoint x: 279, endPoint y: 640, distance: 95.0
click at [280, 640] on div "Status Overdue Billed to [EMAIL_ADDRESS][DOMAIN_NAME] Name [PERSON_NAME] Curren…" at bounding box center [805, 522] width 1257 height 527
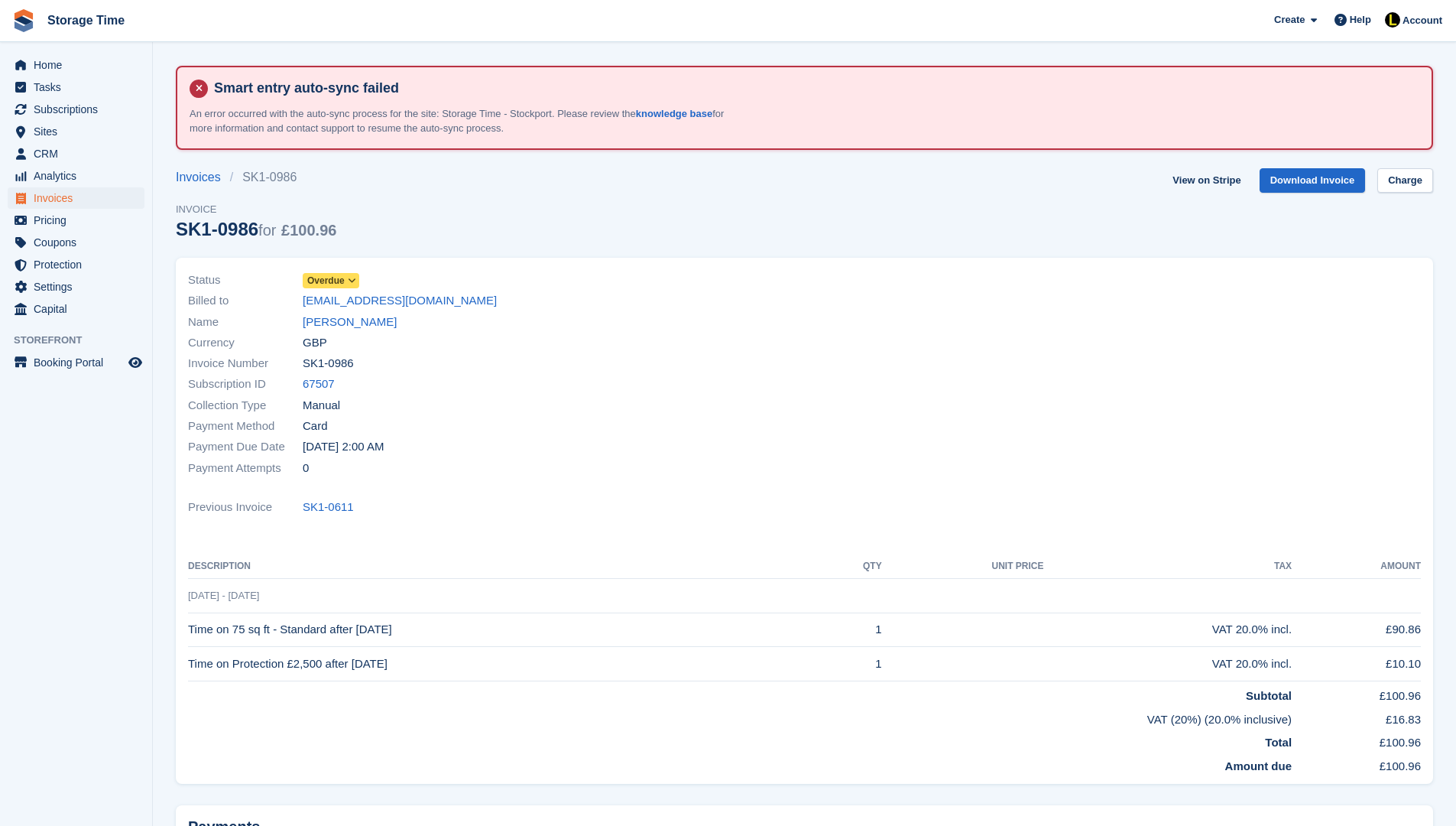
click at [279, 640] on td "Time on 75 sq ft - Standard after [DATE]" at bounding box center [505, 629] width 635 height 34
click at [498, 660] on td "Time on Protection £2,500 after [DATE]" at bounding box center [505, 663] width 635 height 34
click at [596, 671] on td "Time on Protection £2,500 after [DATE]" at bounding box center [505, 663] width 635 height 34
click at [343, 316] on link "[PERSON_NAME]" at bounding box center [350, 322] width 94 height 18
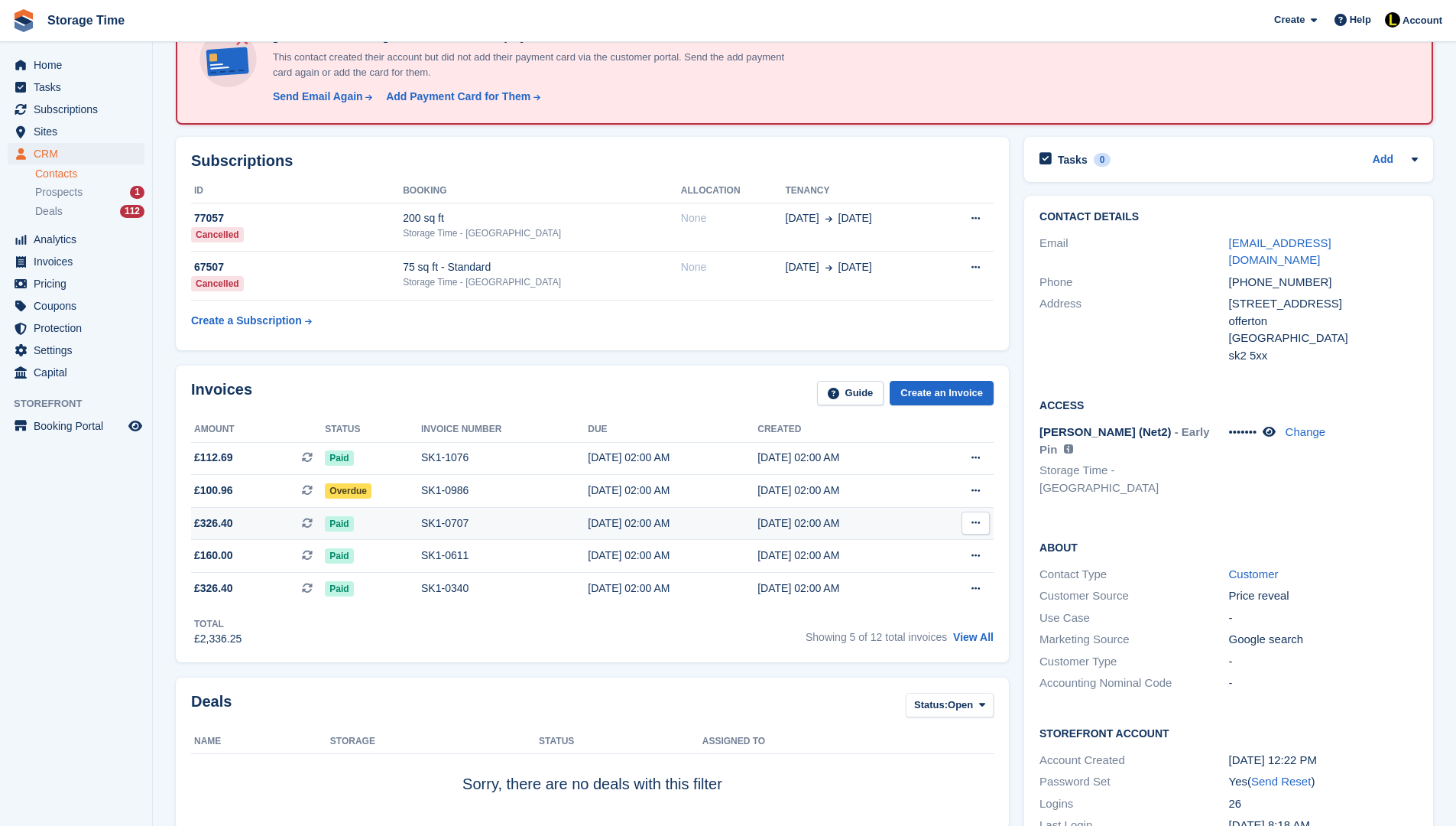
scroll to position [214, 0]
click at [972, 642] on link "View All" at bounding box center [973, 636] width 40 height 12
